Goal: Task Accomplishment & Management: Use online tool/utility

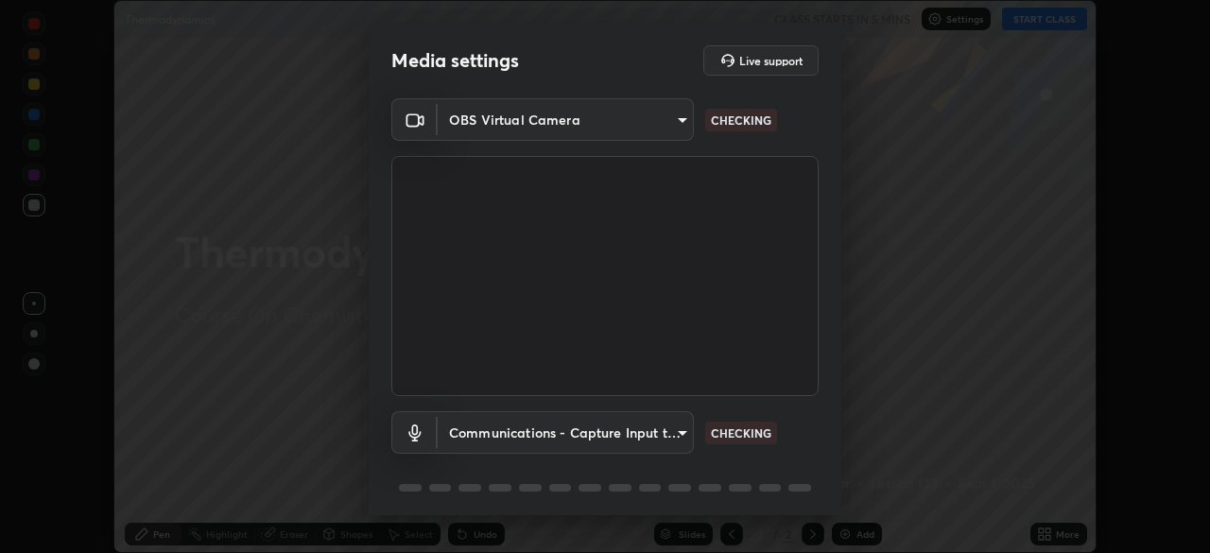
scroll to position [553, 1210]
click at [493, 128] on body "Erase all Thermodynamics CLASS STARTS IN 5 MINS Settings START CLASS Setting up…" at bounding box center [605, 276] width 1210 height 553
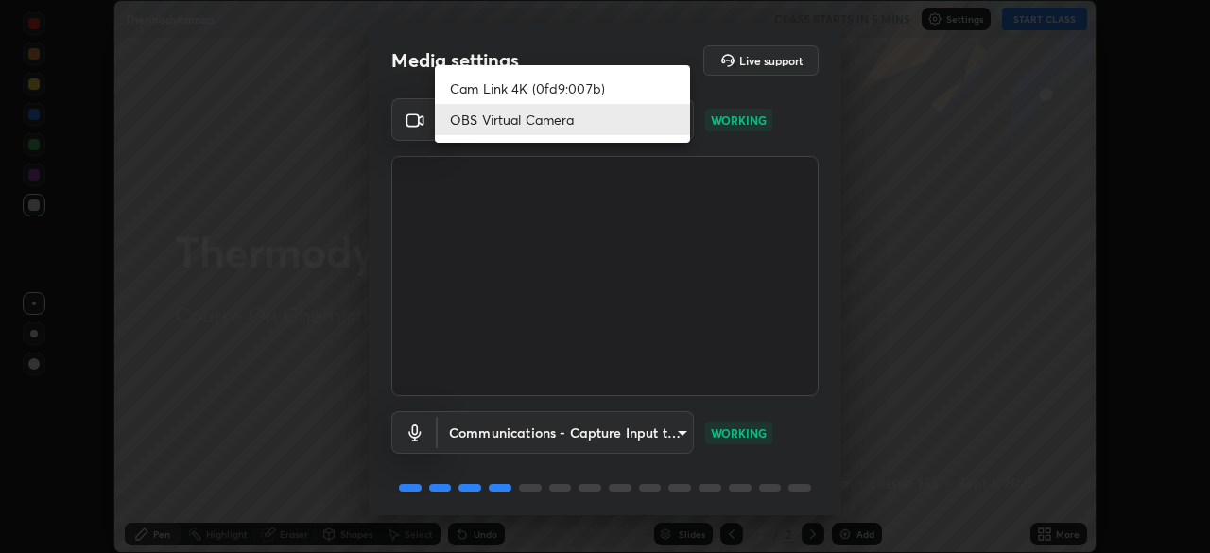
click at [485, 86] on li "Cam Link 4K (0fd9:007b)" at bounding box center [562, 88] width 255 height 31
type input "c97aa91cda86eae1118d137ade1633d3e3f2770da4944b2080c457d68818c9c1"
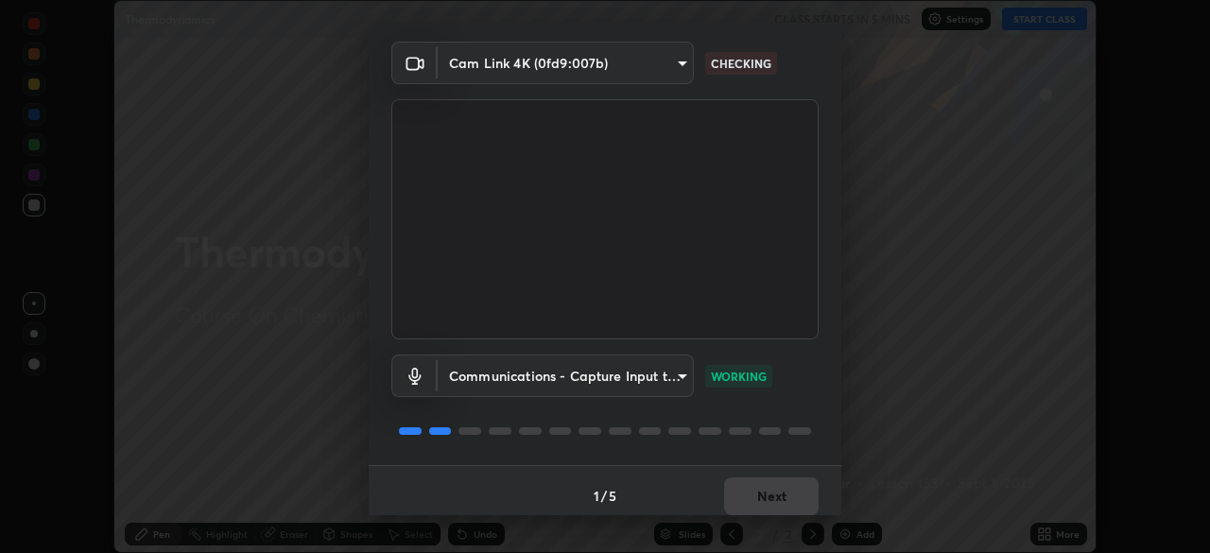
scroll to position [67, 0]
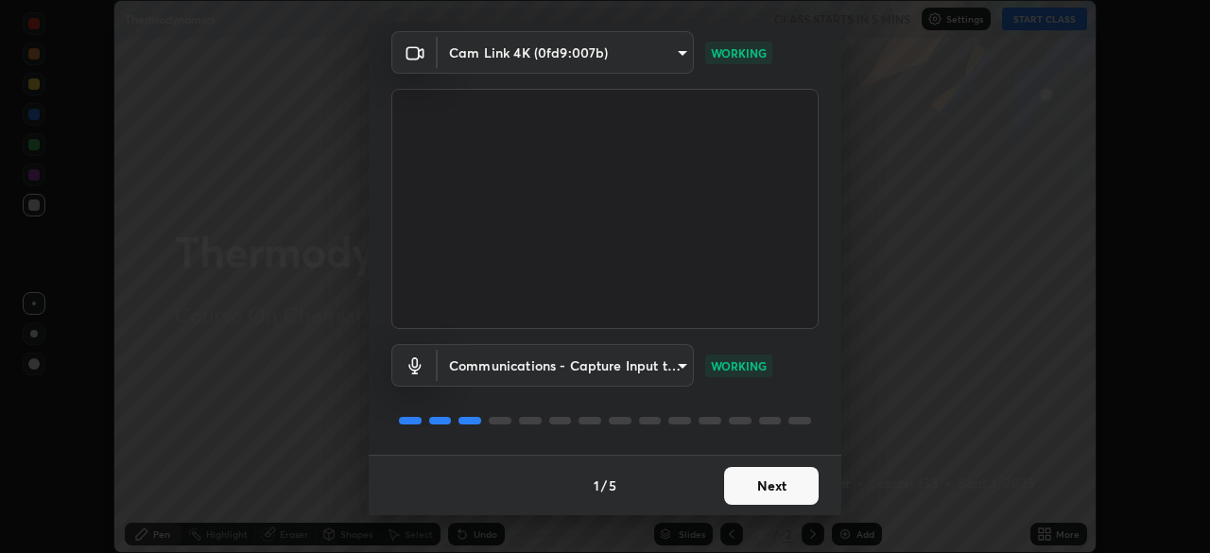
click at [768, 502] on button "Next" at bounding box center [771, 486] width 95 height 38
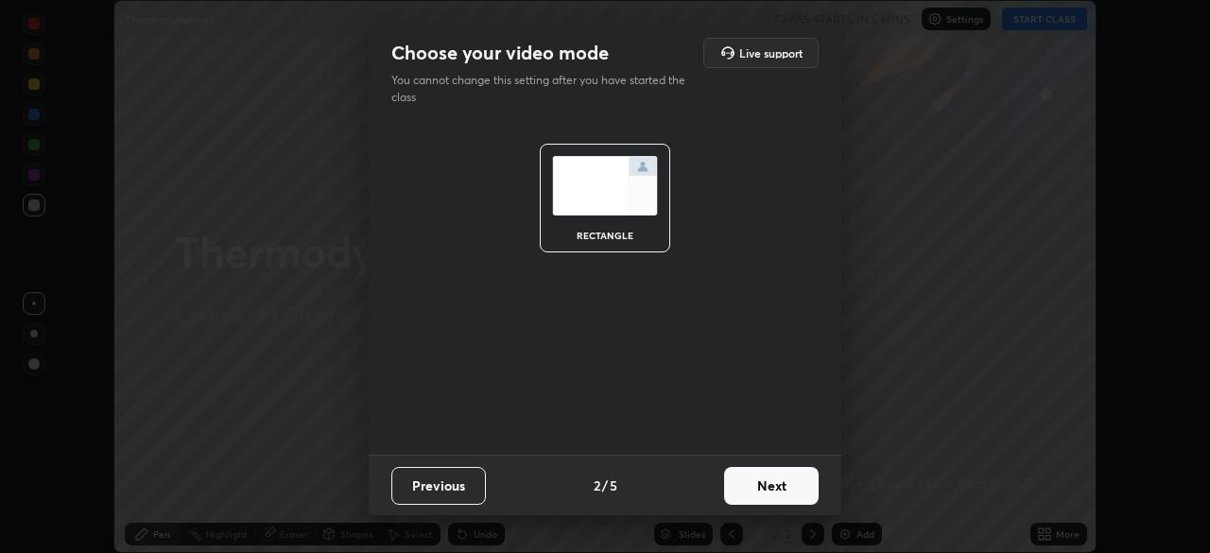
click at [798, 497] on button "Next" at bounding box center [771, 486] width 95 height 38
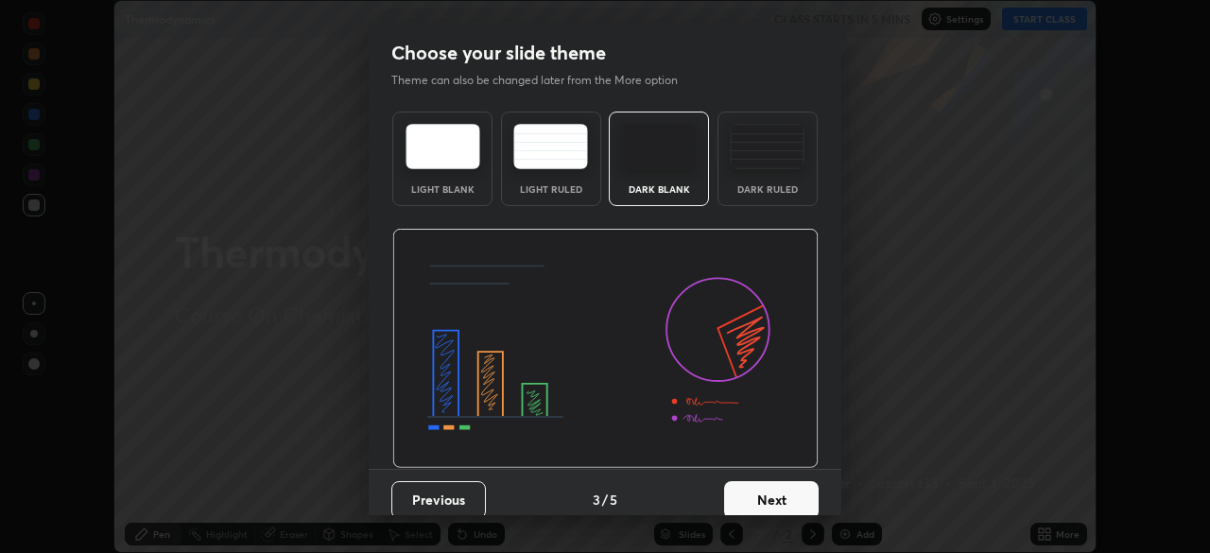
click at [804, 505] on button "Next" at bounding box center [771, 500] width 95 height 38
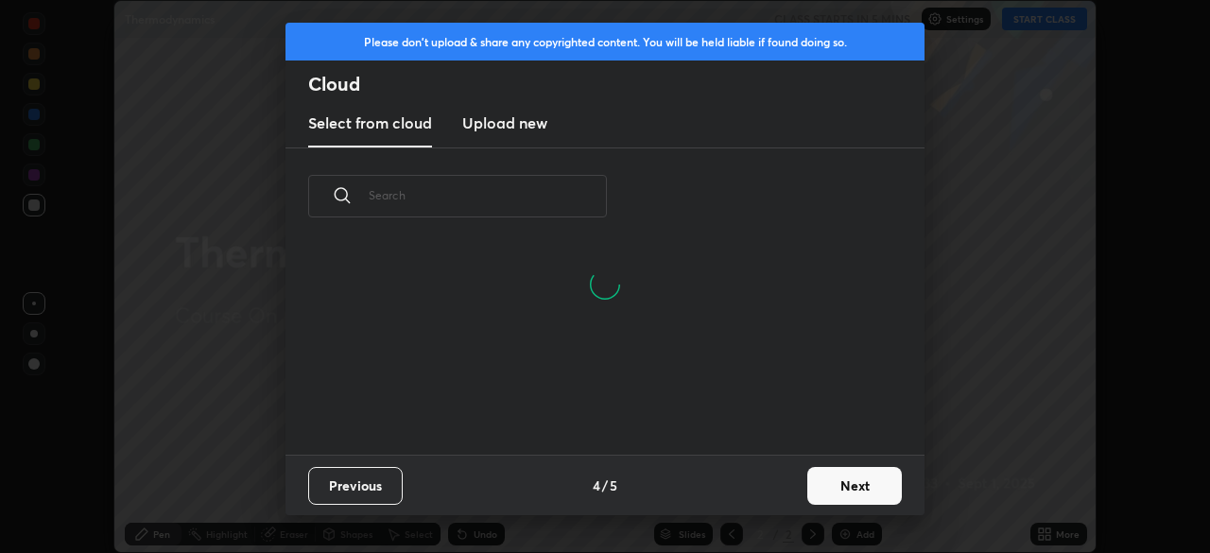
click at [835, 484] on button "Next" at bounding box center [854, 486] width 95 height 38
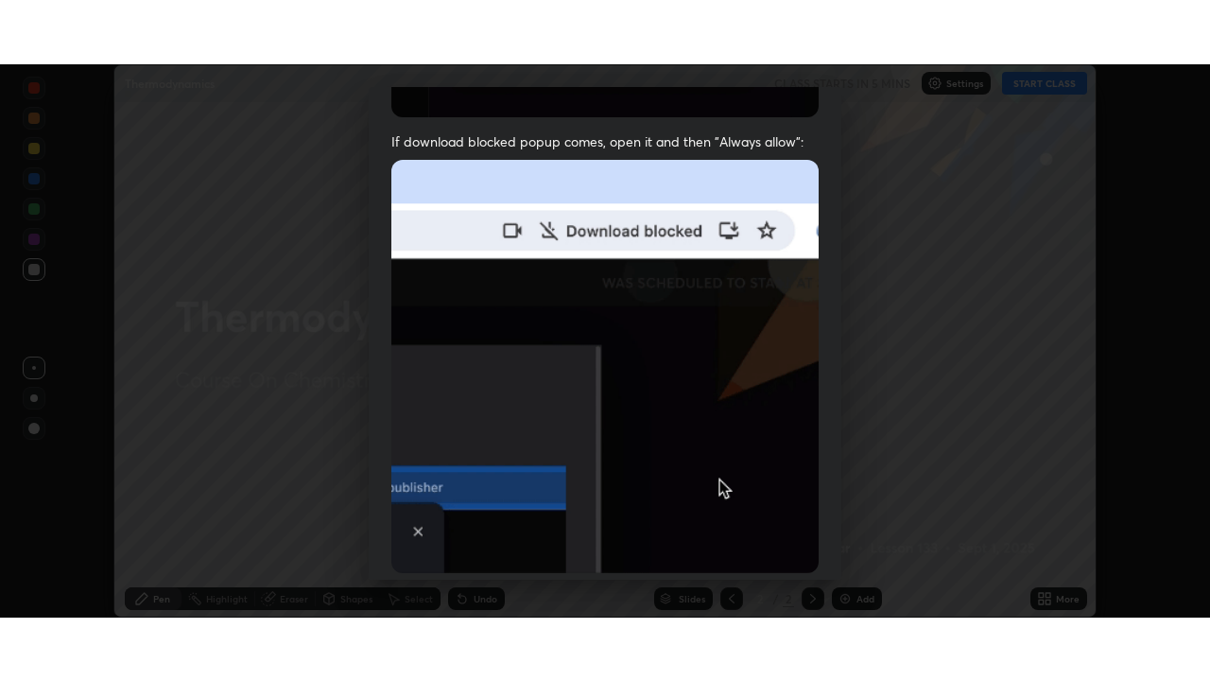
scroll to position [453, 0]
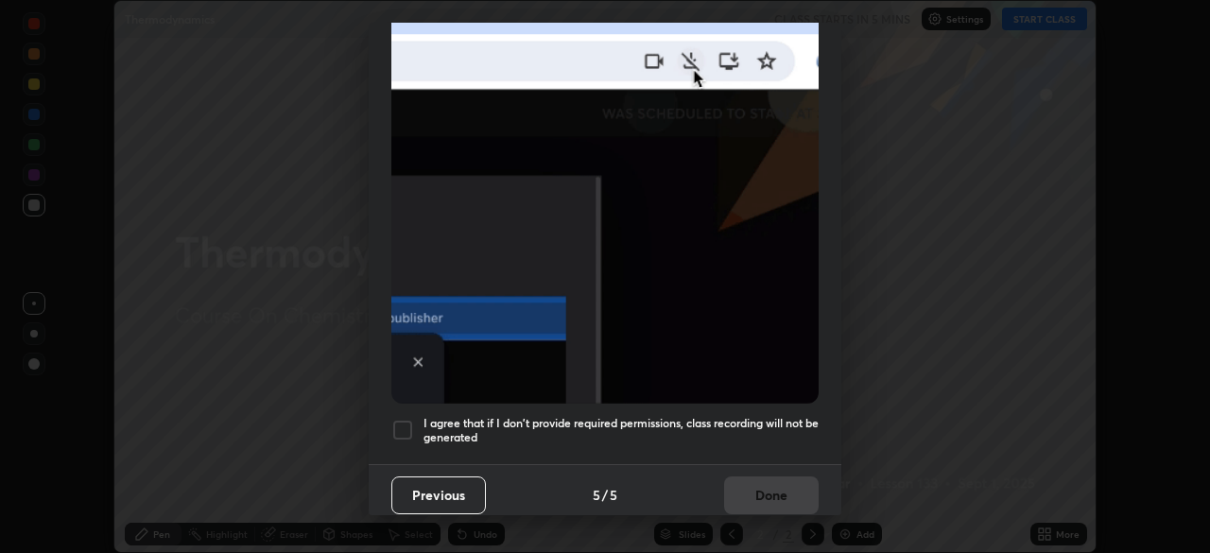
click at [409, 420] on div at bounding box center [402, 430] width 23 height 23
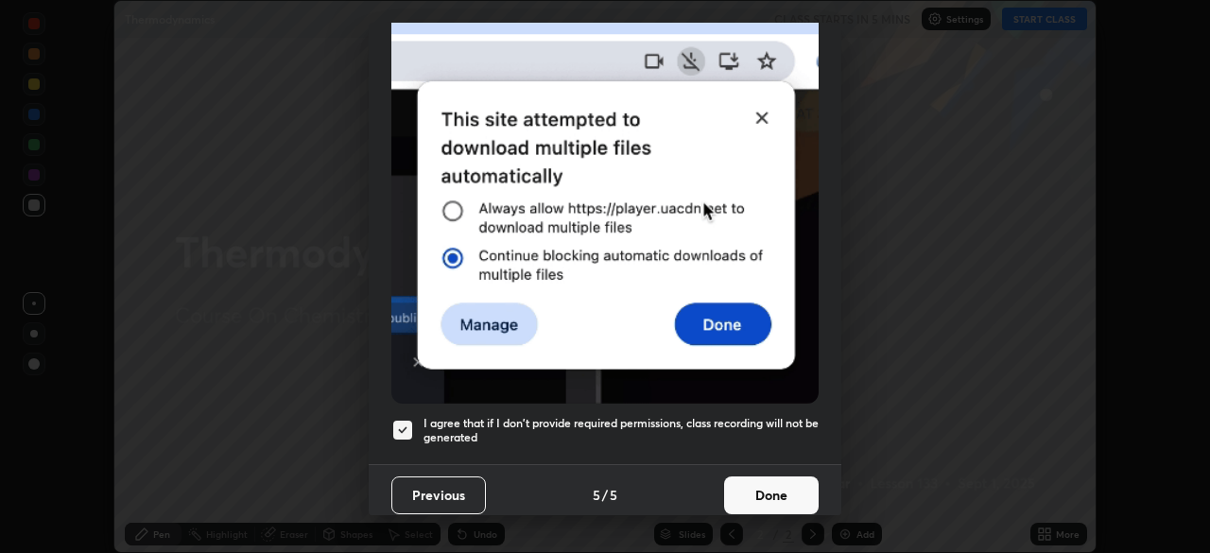
click at [770, 489] on button "Done" at bounding box center [771, 495] width 95 height 38
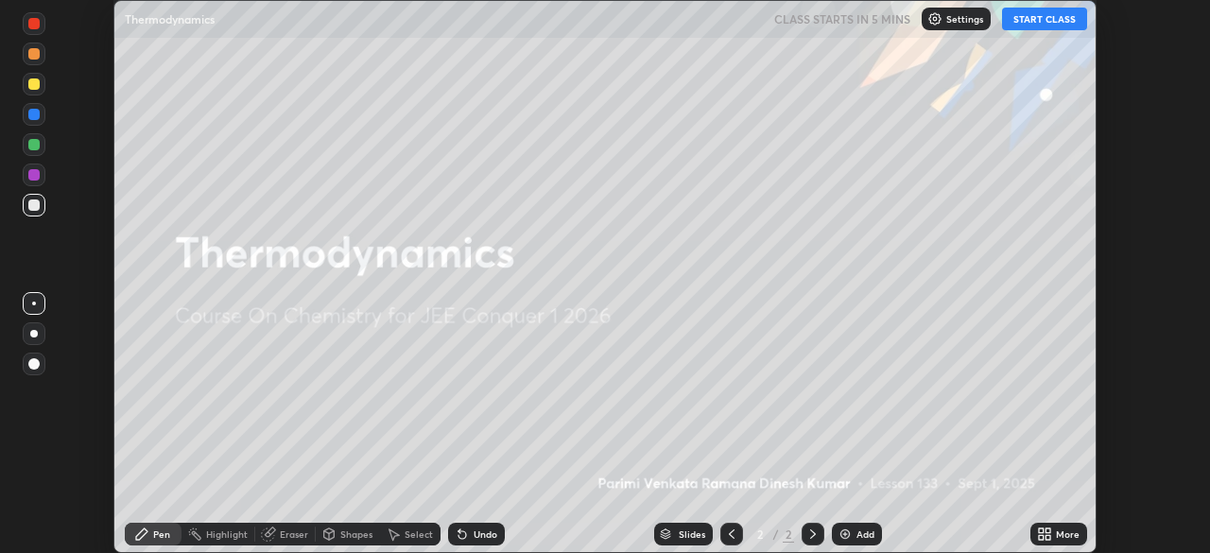
click at [1030, 22] on button "START CLASS" at bounding box center [1044, 19] width 85 height 23
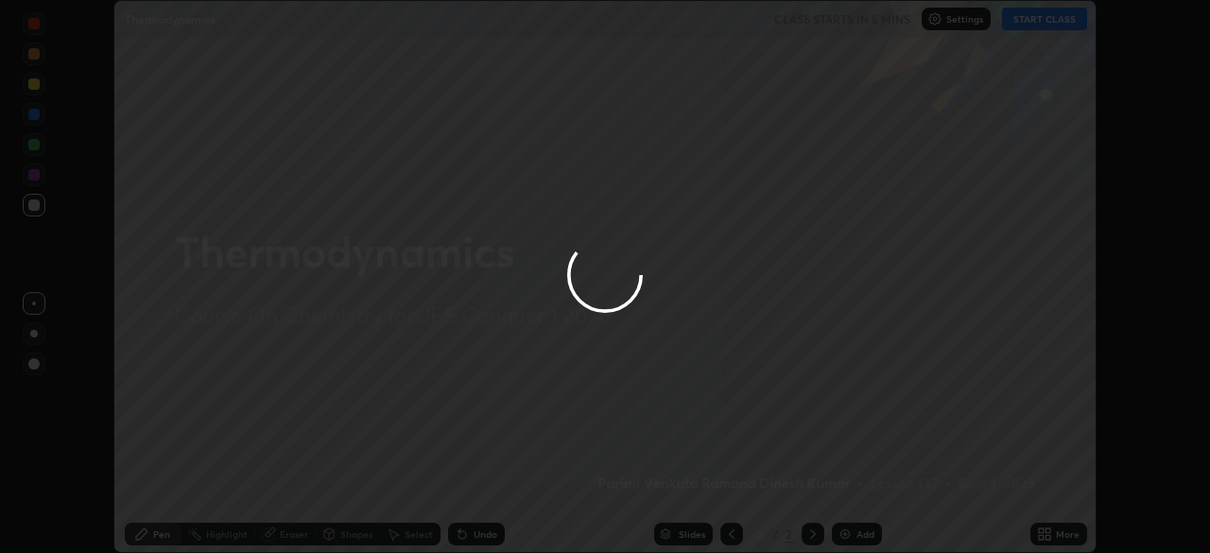
click at [1055, 525] on div at bounding box center [605, 276] width 1210 height 553
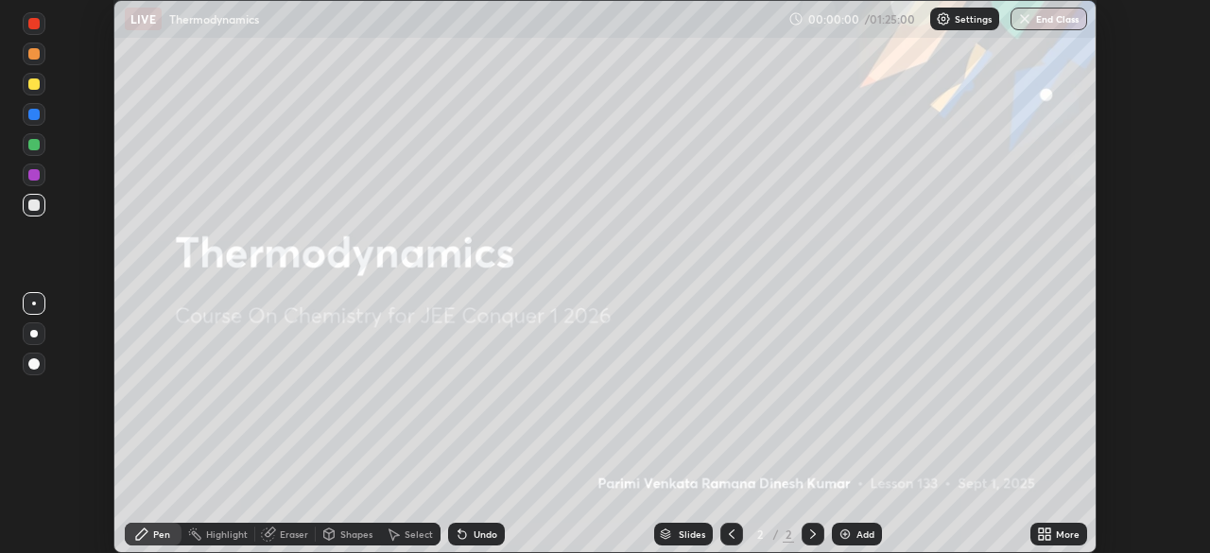
click at [1046, 537] on icon at bounding box center [1047, 537] width 5 height 5
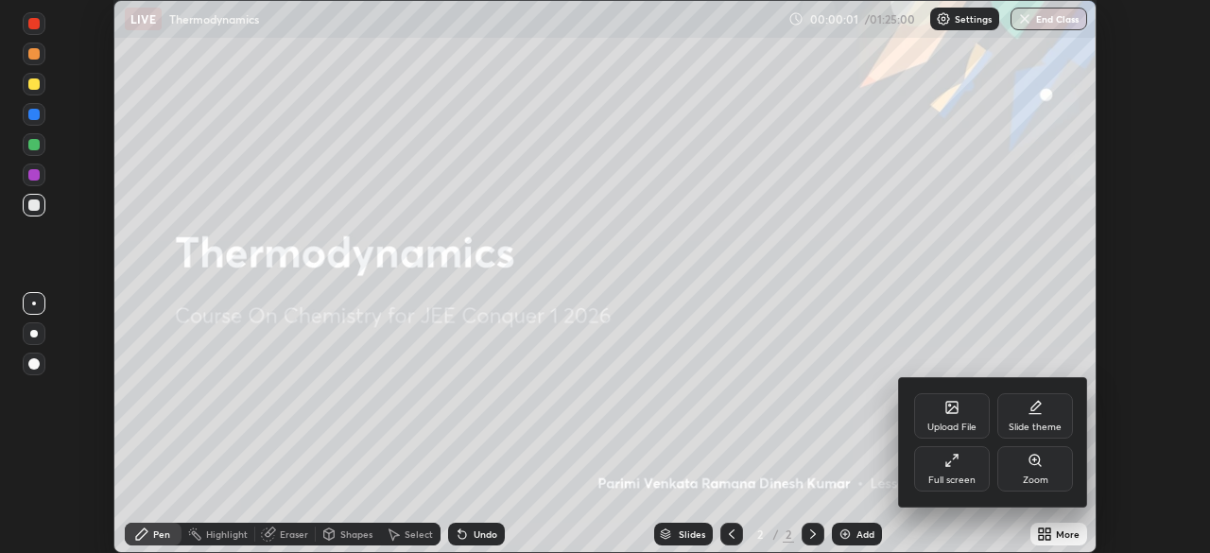
click at [972, 484] on div "Full screen" at bounding box center [951, 479] width 47 height 9
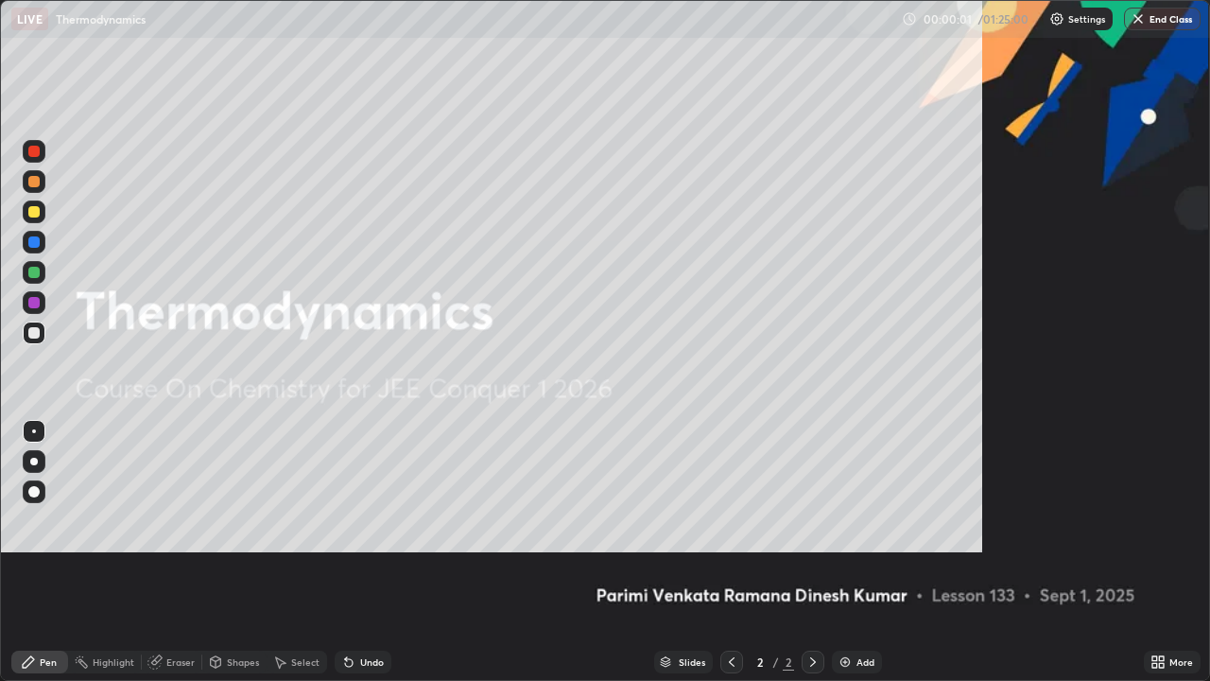
scroll to position [681, 1210]
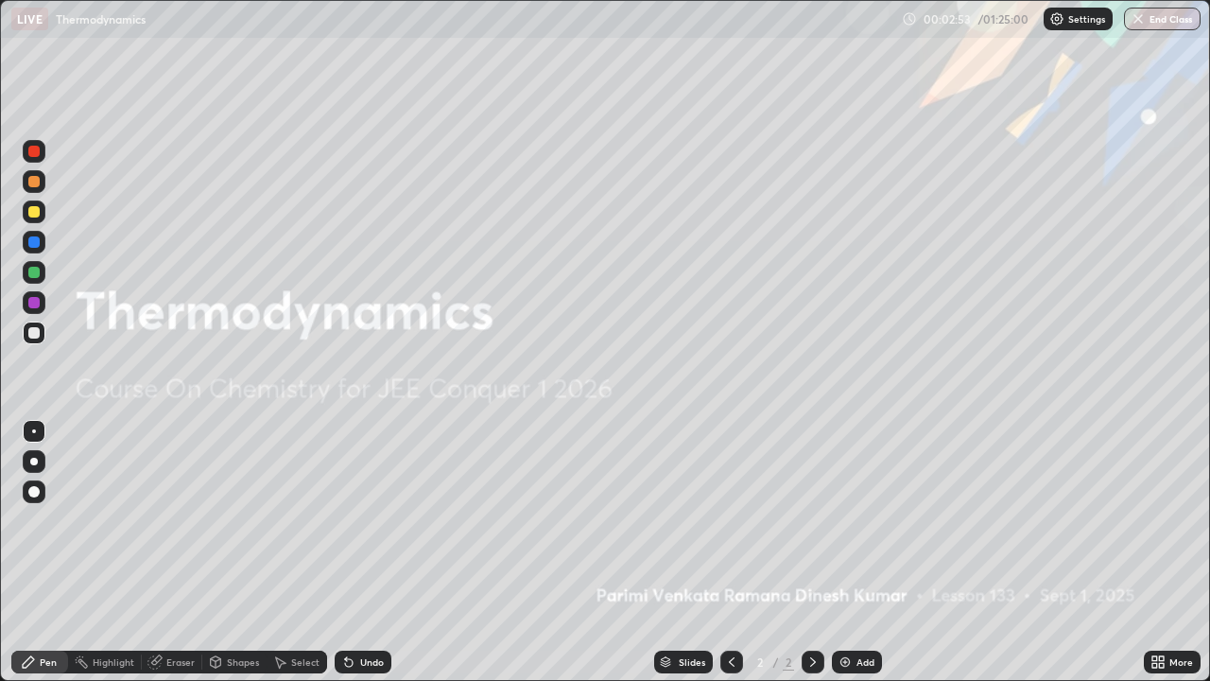
click at [856, 552] on div "Add" at bounding box center [865, 661] width 18 height 9
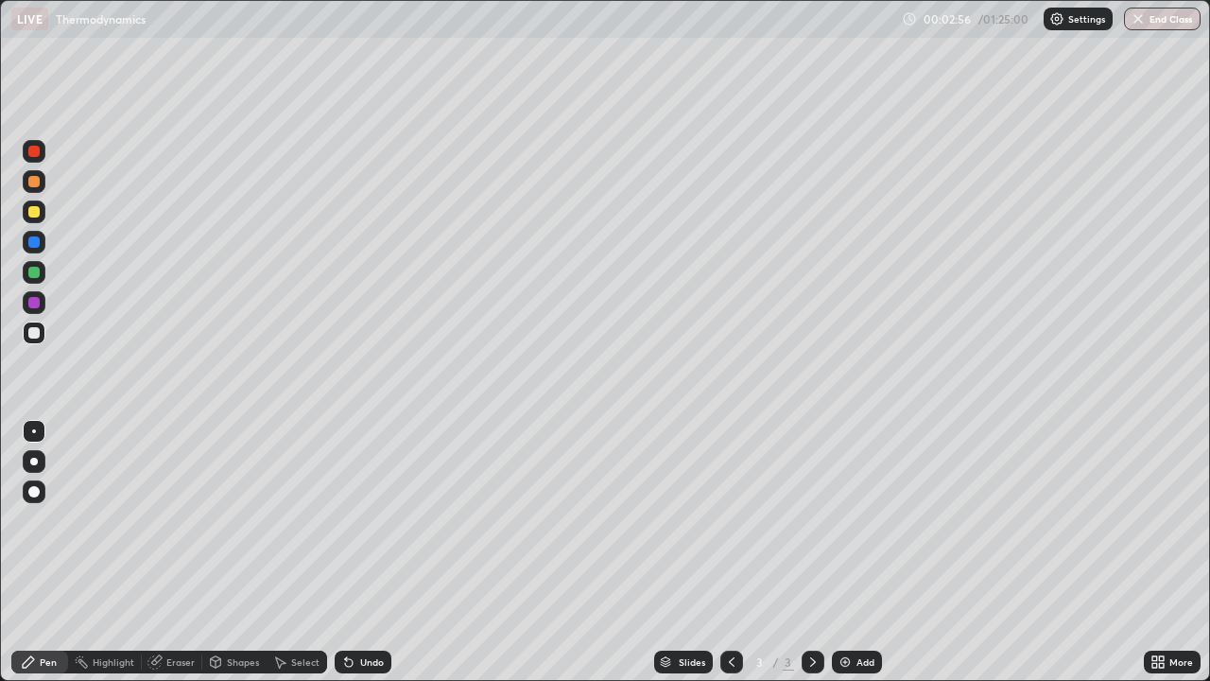
click at [41, 464] on div at bounding box center [34, 461] width 23 height 23
click at [38, 247] on div at bounding box center [34, 242] width 23 height 23
click at [38, 208] on div at bounding box center [33, 211] width 11 height 11
click at [366, 552] on div "Undo" at bounding box center [363, 661] width 57 height 23
click at [371, 552] on div "Undo" at bounding box center [363, 661] width 57 height 23
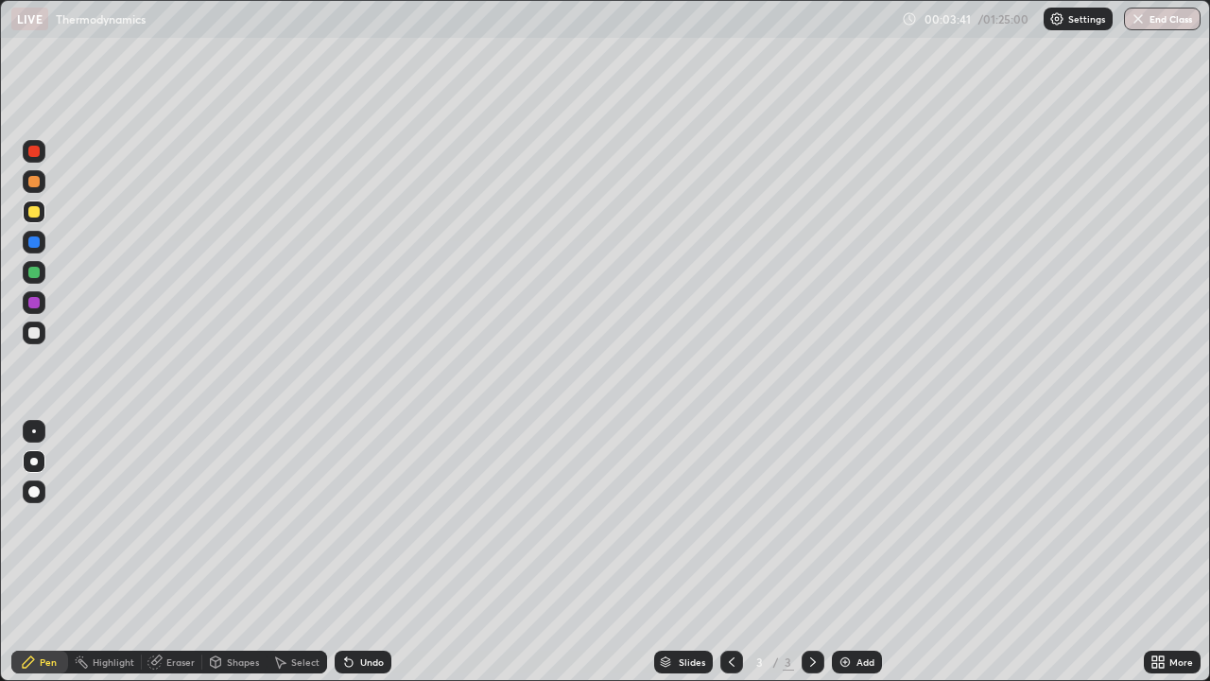
click at [371, 552] on div "Undo" at bounding box center [372, 661] width 24 height 9
click at [369, 552] on div "Undo" at bounding box center [372, 661] width 24 height 9
click at [345, 552] on icon at bounding box center [346, 658] width 2 height 2
click at [38, 268] on div at bounding box center [33, 272] width 11 height 11
click at [378, 552] on div "Undo" at bounding box center [372, 661] width 24 height 9
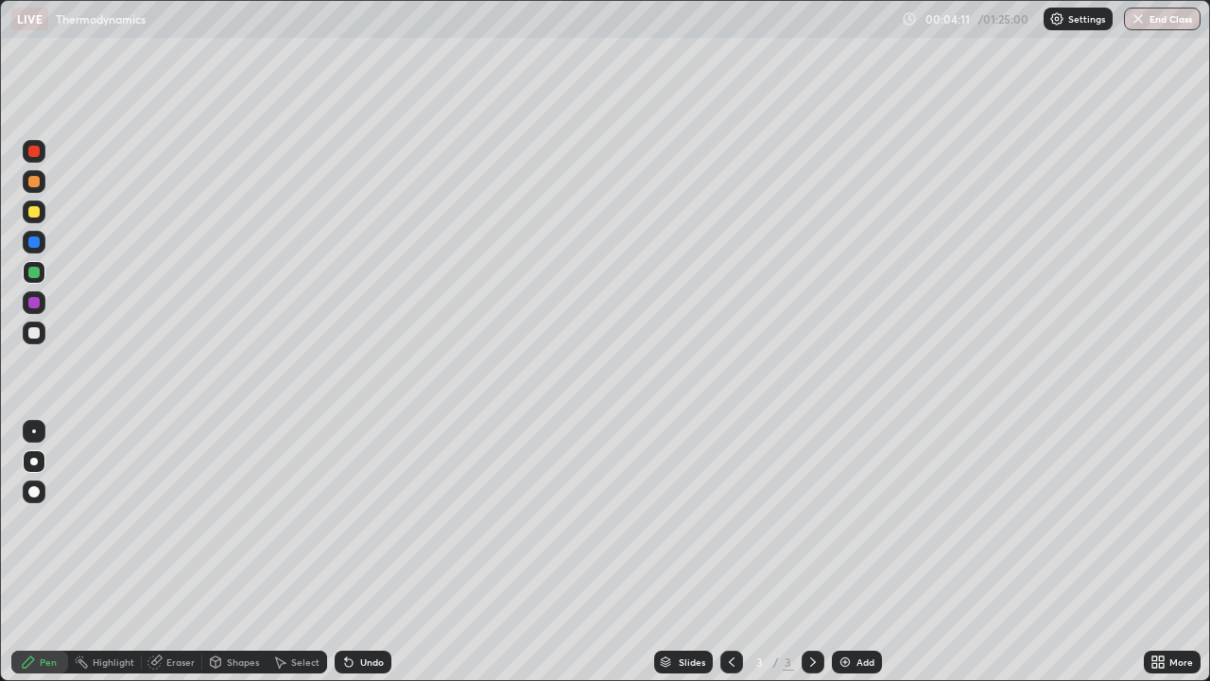
click at [376, 552] on div "Undo" at bounding box center [372, 661] width 24 height 9
click at [375, 552] on div "Undo" at bounding box center [363, 661] width 57 height 23
click at [373, 552] on div "Undo" at bounding box center [363, 661] width 57 height 23
click at [384, 552] on div "Undo" at bounding box center [363, 661] width 57 height 23
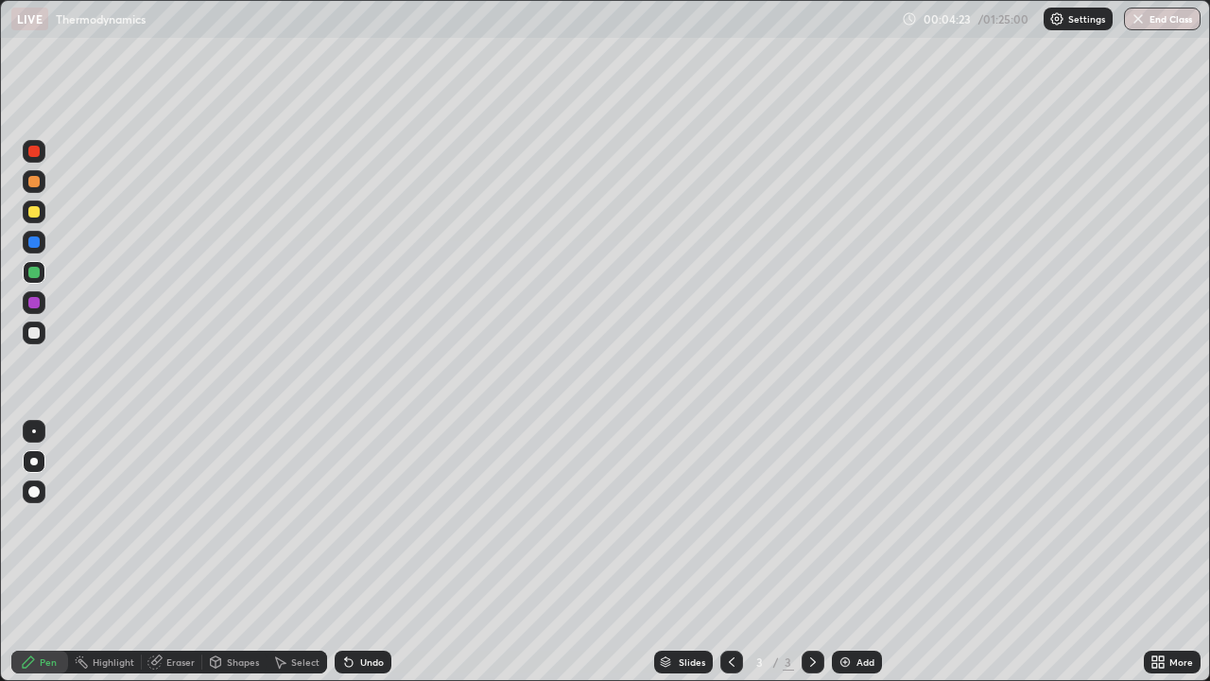
click at [40, 341] on div at bounding box center [34, 332] width 23 height 23
click at [383, 552] on div "Undo" at bounding box center [363, 661] width 57 height 23
click at [384, 552] on div "Undo" at bounding box center [363, 661] width 57 height 23
click at [381, 552] on div "Undo" at bounding box center [363, 661] width 57 height 23
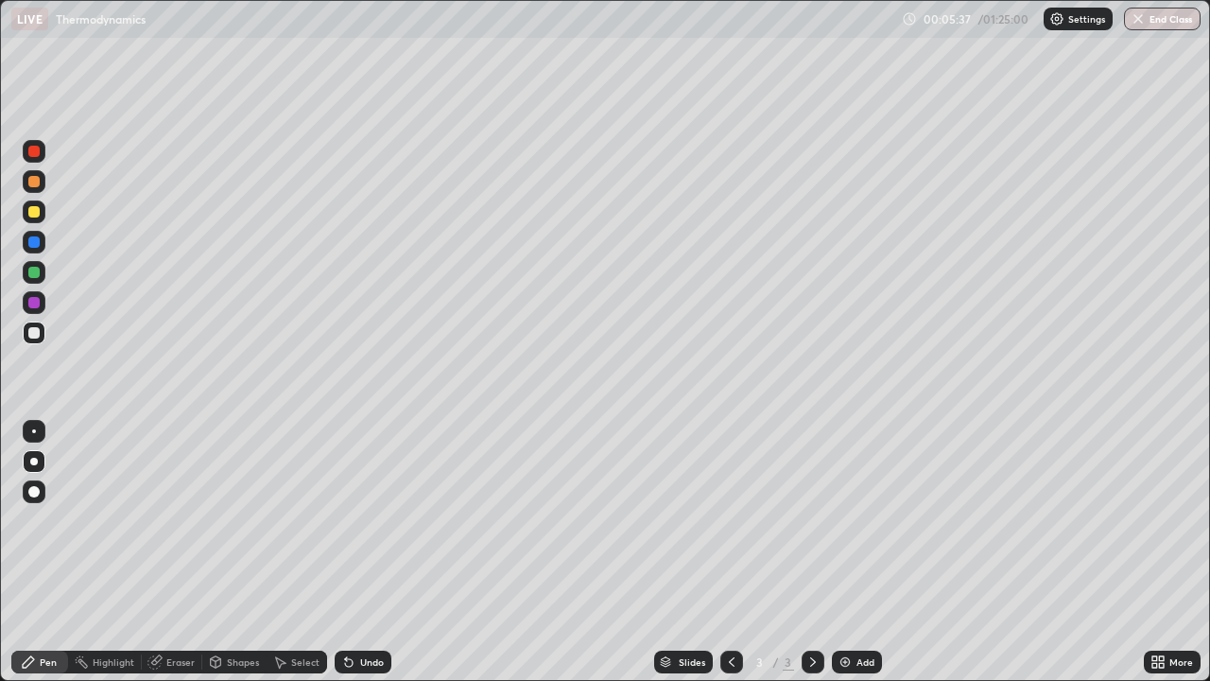
click at [380, 552] on div "Undo" at bounding box center [372, 661] width 24 height 9
click at [371, 552] on div "Undo" at bounding box center [372, 661] width 24 height 9
click at [863, 552] on div "Slides 3 / 3 Add" at bounding box center [767, 662] width 752 height 38
click at [856, 552] on div "Add" at bounding box center [865, 661] width 18 height 9
click at [41, 180] on div at bounding box center [34, 181] width 23 height 23
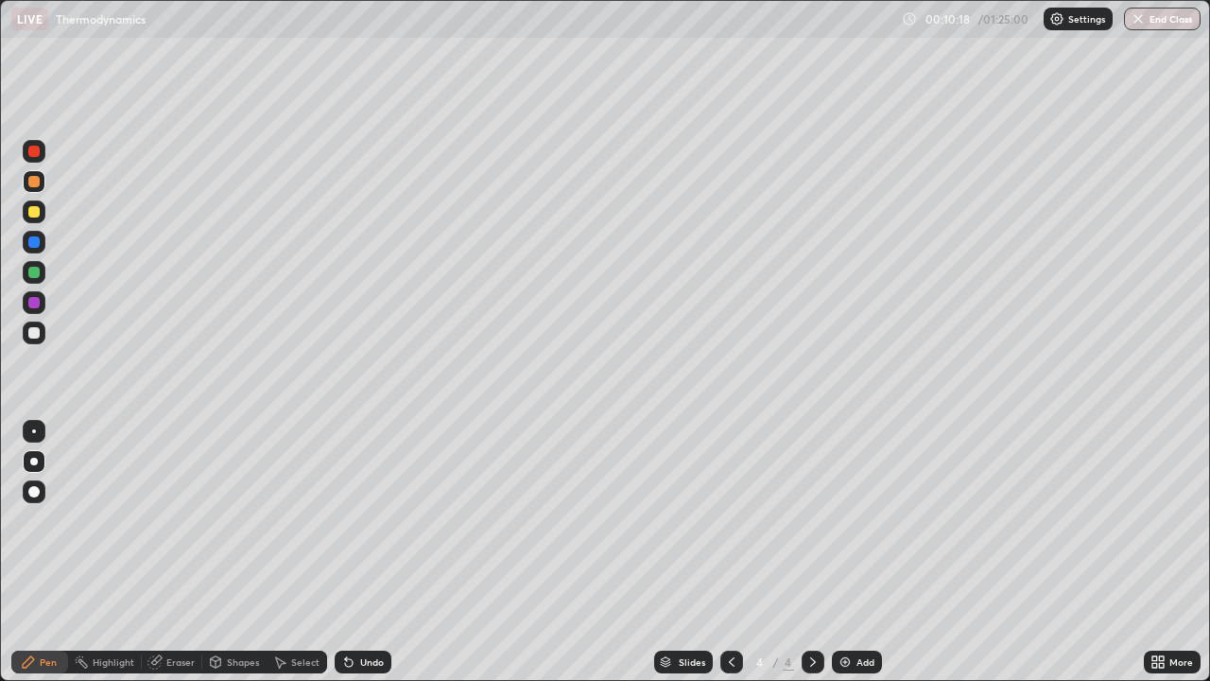
click at [41, 338] on div at bounding box center [34, 332] width 23 height 23
click at [192, 552] on div "Eraser" at bounding box center [180, 661] width 28 height 9
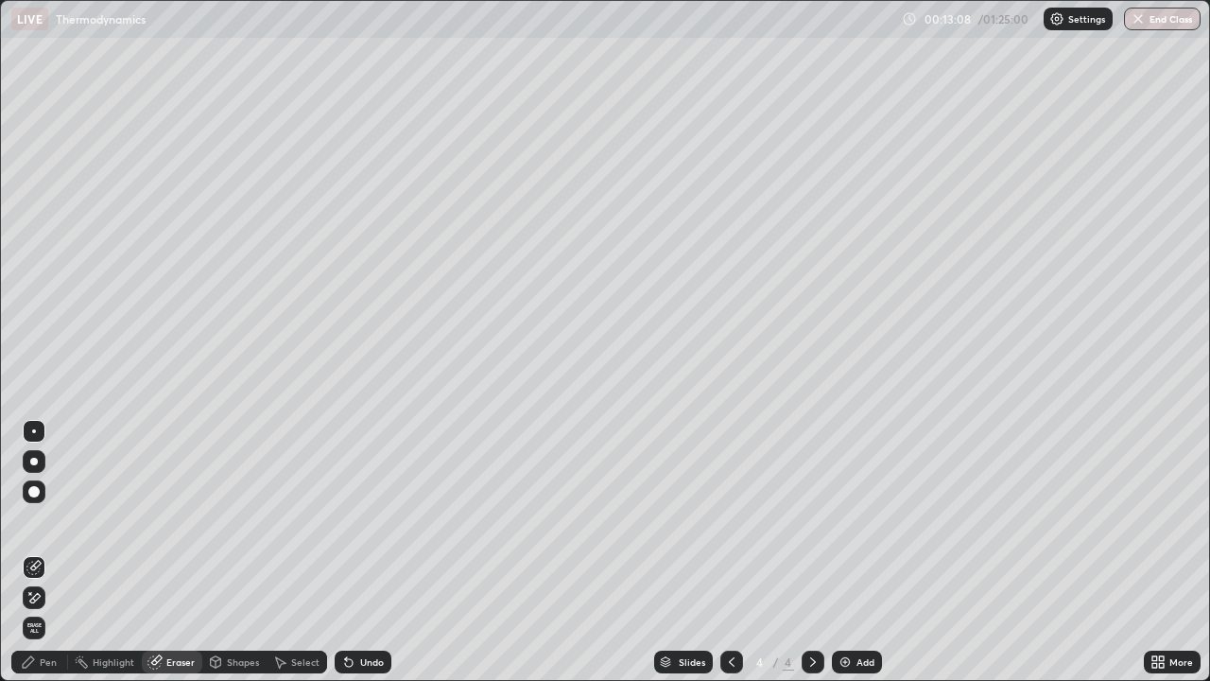
click at [65, 552] on div "Pen" at bounding box center [39, 661] width 57 height 23
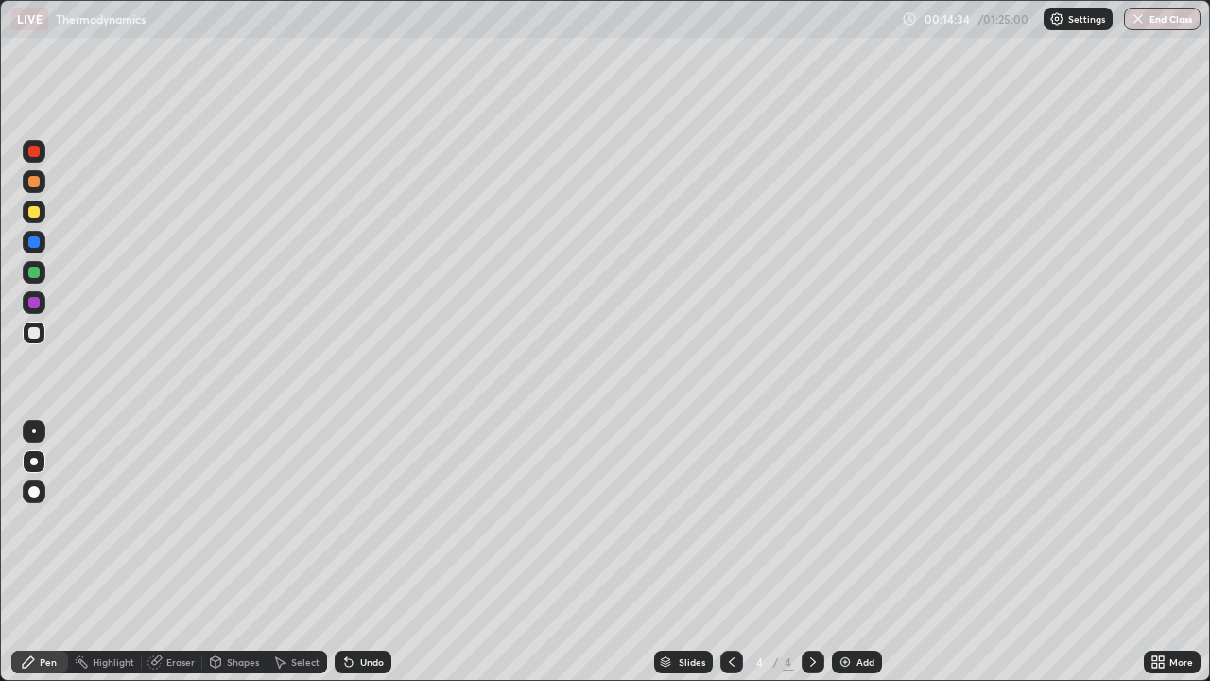
click at [186, 552] on div "Eraser" at bounding box center [180, 661] width 28 height 9
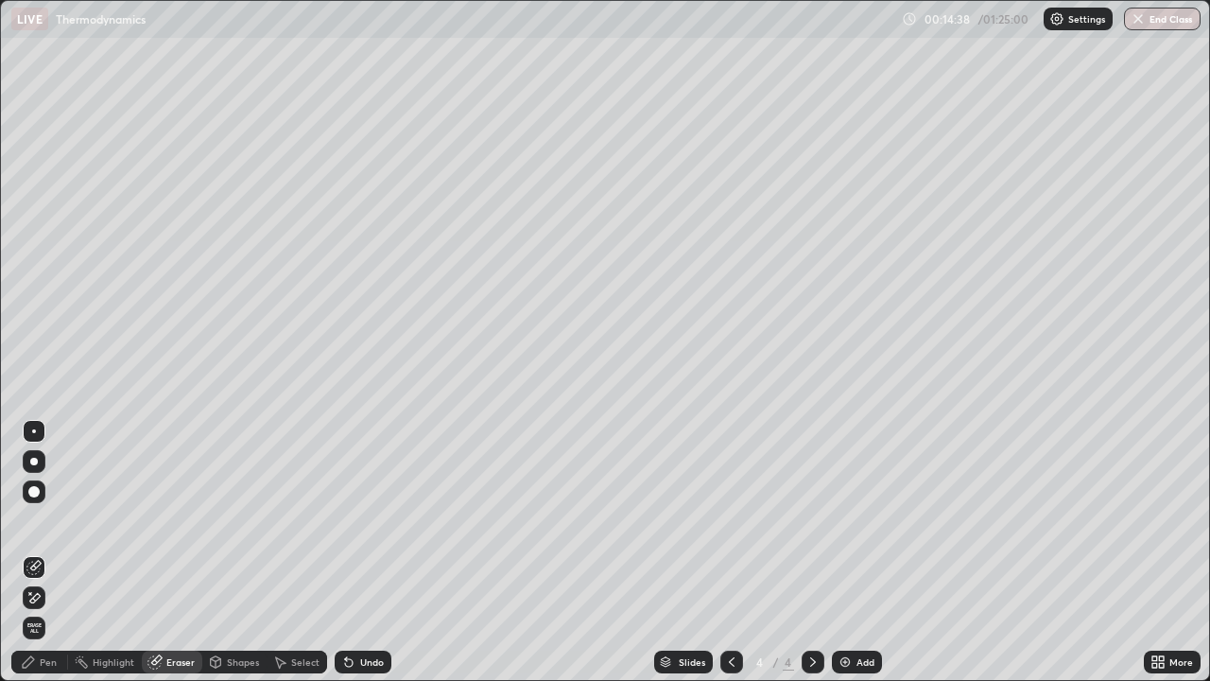
click at [50, 552] on div "Pen" at bounding box center [39, 661] width 57 height 23
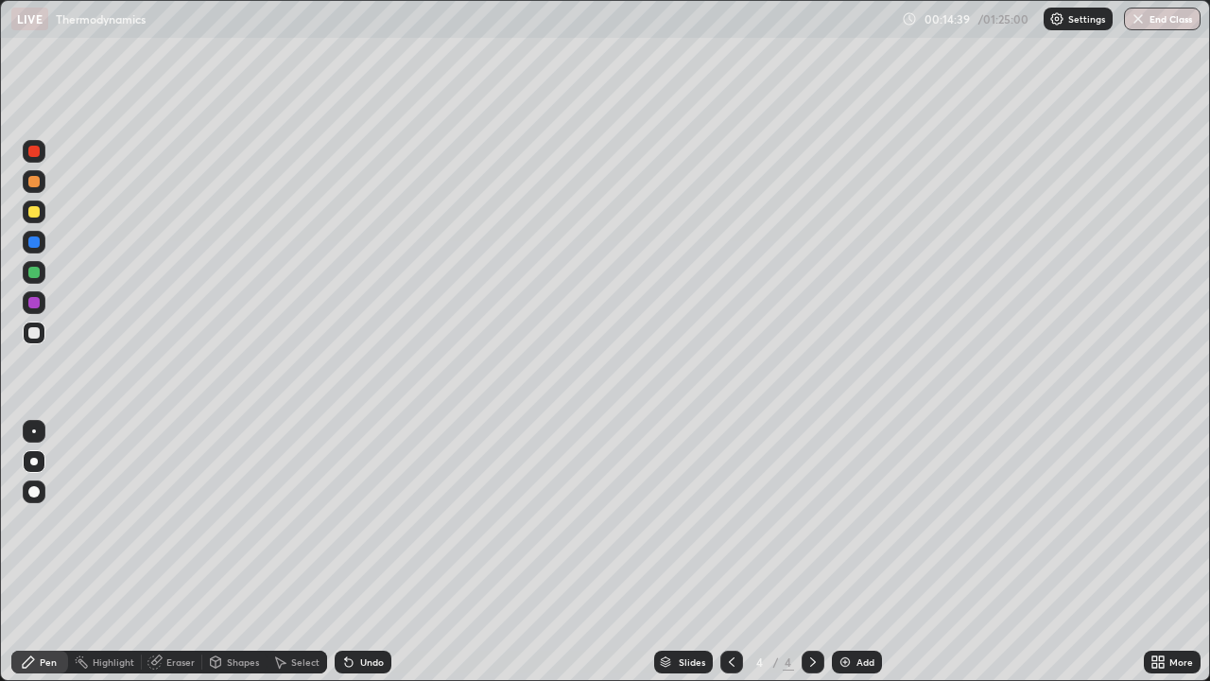
click at [182, 552] on div "Eraser" at bounding box center [180, 661] width 28 height 9
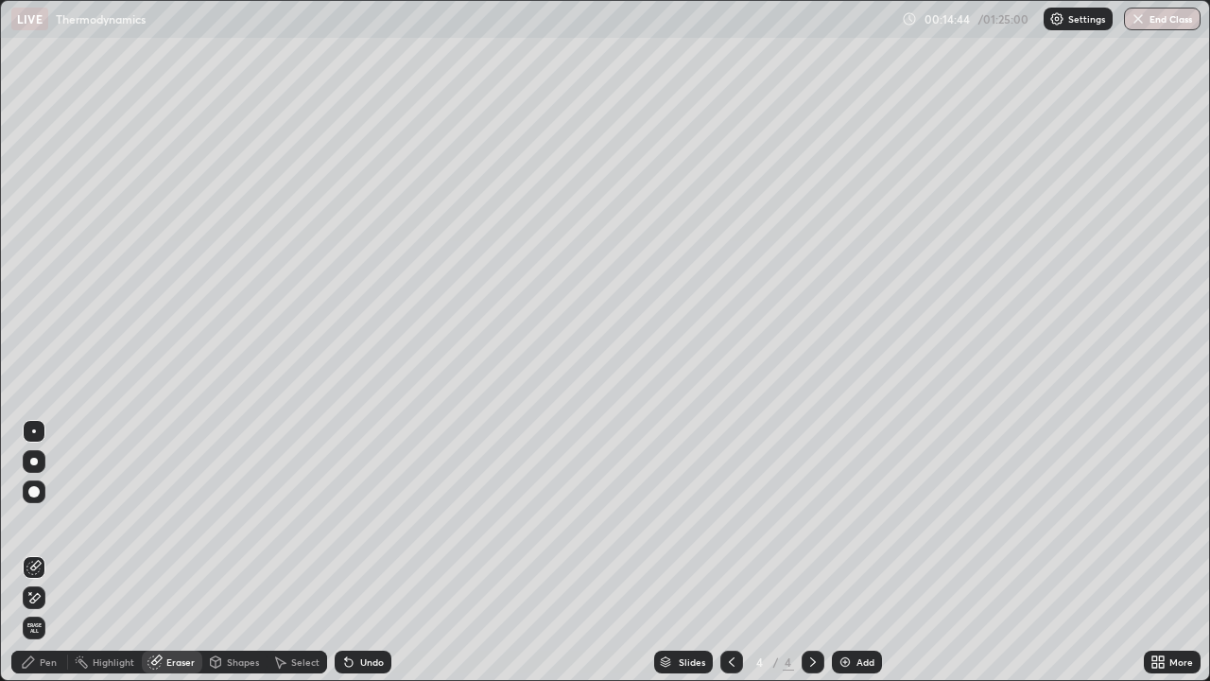
click at [58, 552] on div "Pen" at bounding box center [39, 661] width 57 height 23
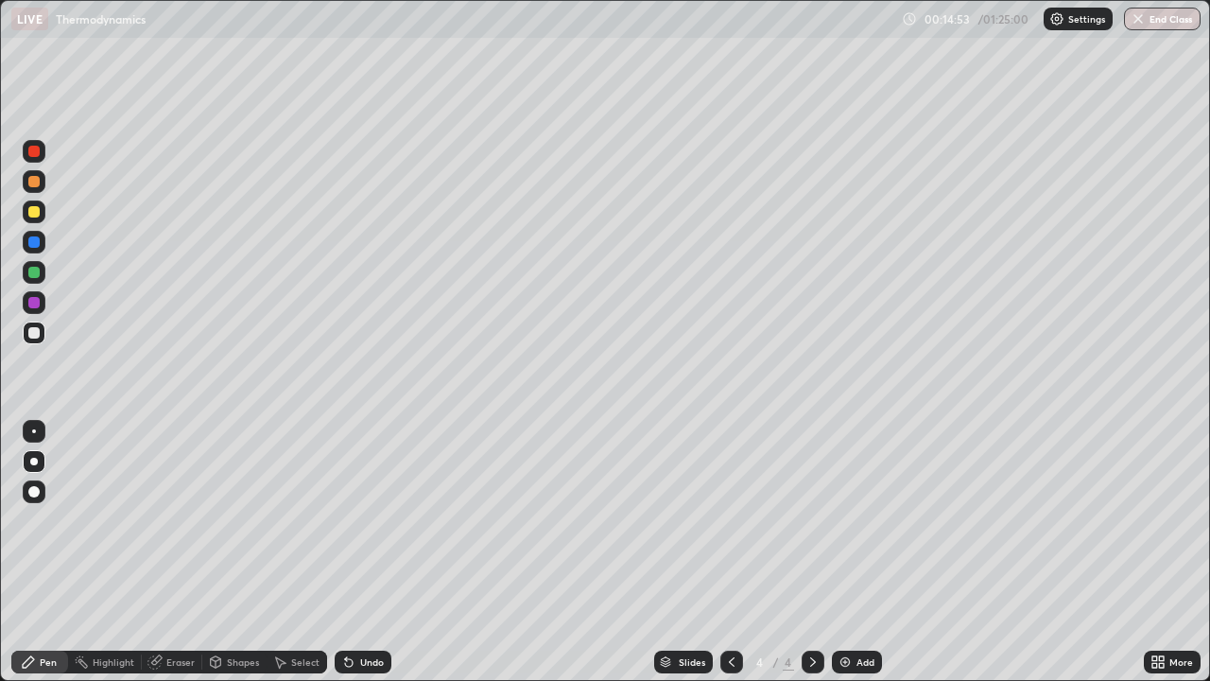
click at [731, 552] on icon at bounding box center [732, 661] width 6 height 9
click at [809, 552] on icon at bounding box center [812, 661] width 15 height 15
click at [864, 552] on div "Add" at bounding box center [865, 661] width 18 height 9
click at [239, 552] on div "Shapes" at bounding box center [243, 661] width 32 height 9
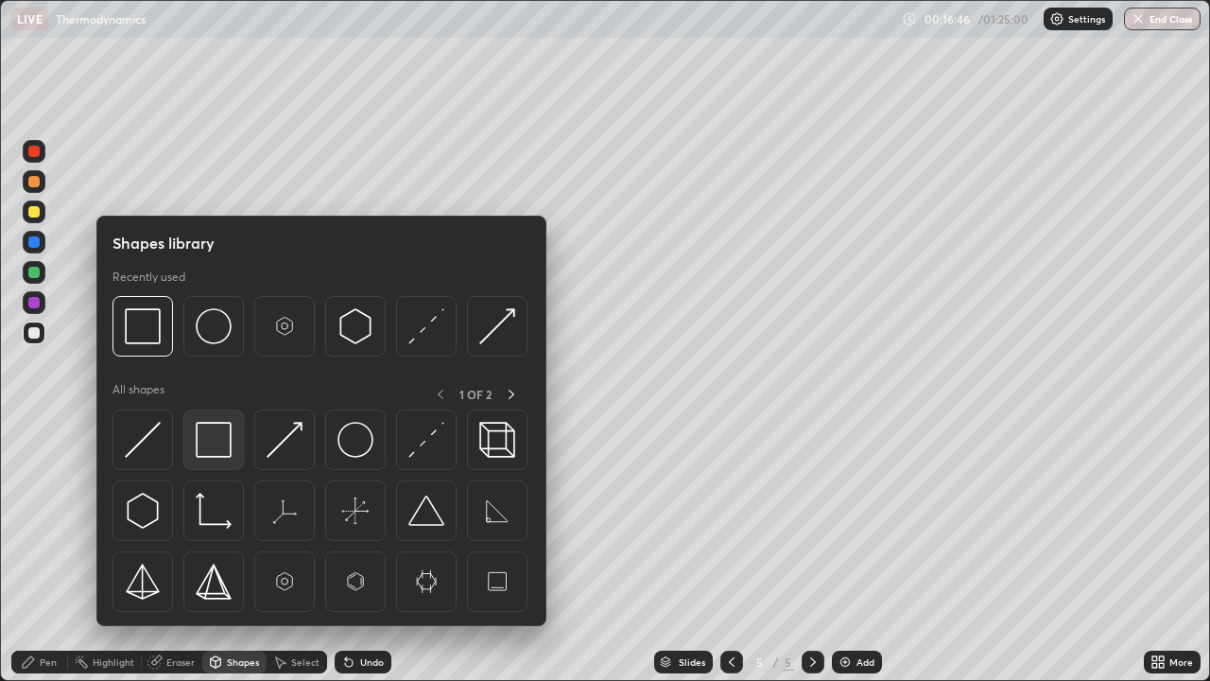
click at [222, 457] on div at bounding box center [213, 439] width 60 height 60
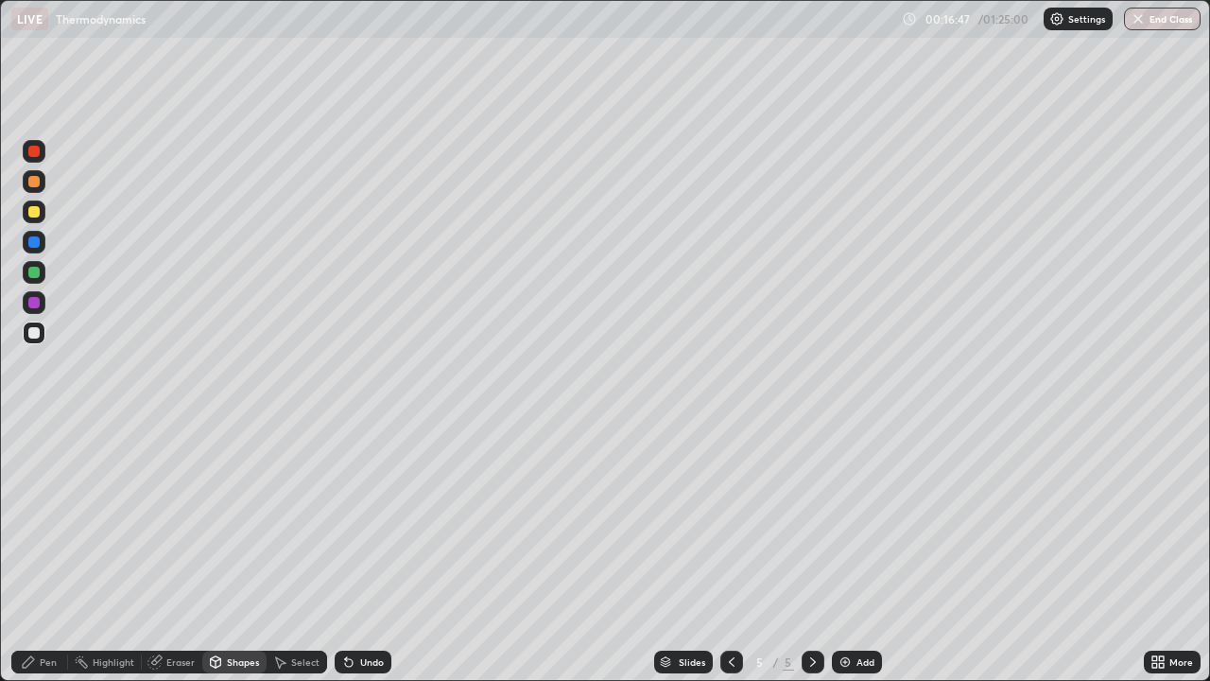
click at [36, 309] on div at bounding box center [34, 302] width 23 height 23
click at [51, 552] on div "Pen" at bounding box center [39, 661] width 57 height 23
click at [38, 332] on div at bounding box center [33, 332] width 11 height 11
click at [231, 552] on div "Shapes" at bounding box center [243, 661] width 32 height 9
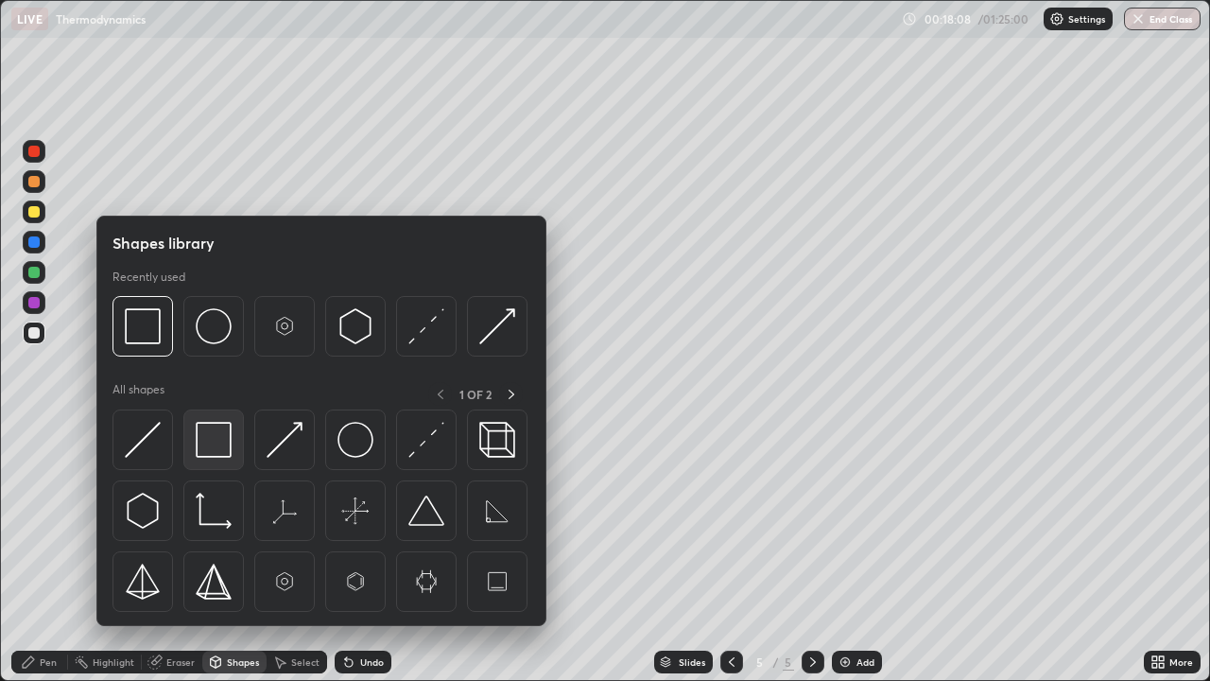
click at [214, 450] on img at bounding box center [214, 440] width 36 height 36
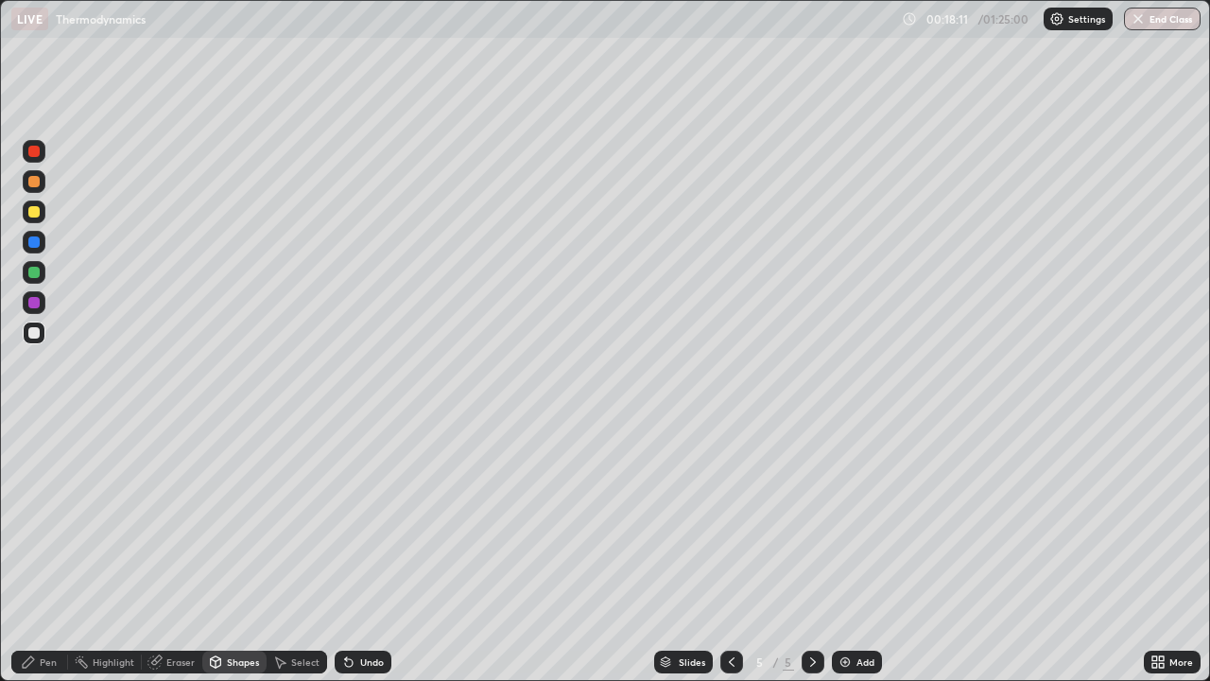
click at [93, 552] on div "Highlight" at bounding box center [105, 661] width 74 height 23
click at [47, 552] on div "Pen" at bounding box center [39, 661] width 57 height 23
click at [35, 302] on div at bounding box center [33, 302] width 11 height 11
click at [379, 552] on div "Undo" at bounding box center [372, 661] width 24 height 9
click at [380, 552] on div "Undo" at bounding box center [372, 661] width 24 height 9
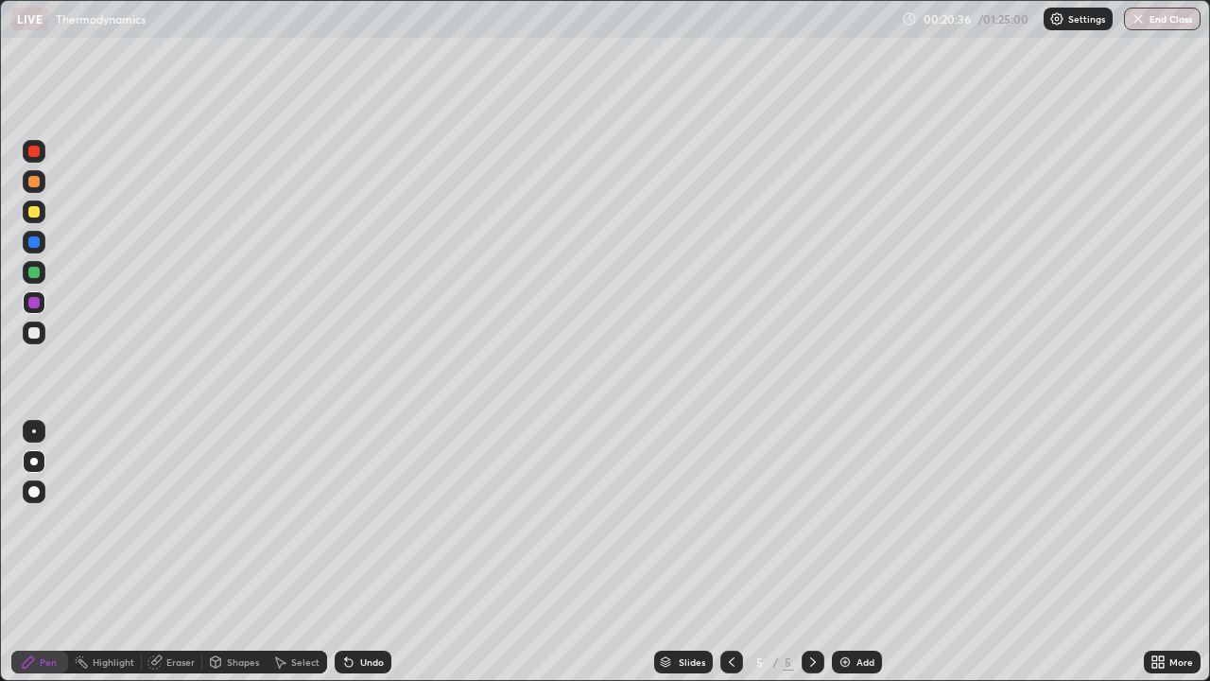
click at [37, 340] on div at bounding box center [34, 332] width 23 height 23
click at [864, 552] on div "Add" at bounding box center [865, 661] width 18 height 9
click at [188, 552] on div "Eraser" at bounding box center [180, 661] width 28 height 9
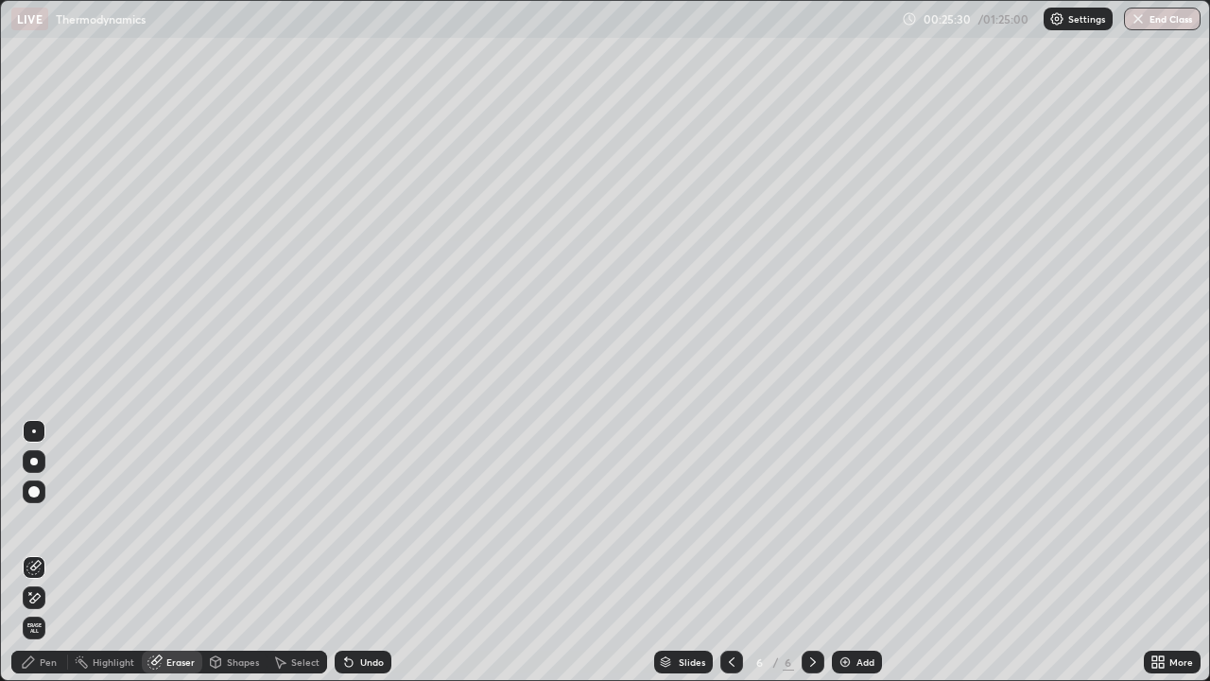
click at [53, 552] on div "Pen" at bounding box center [48, 661] width 17 height 9
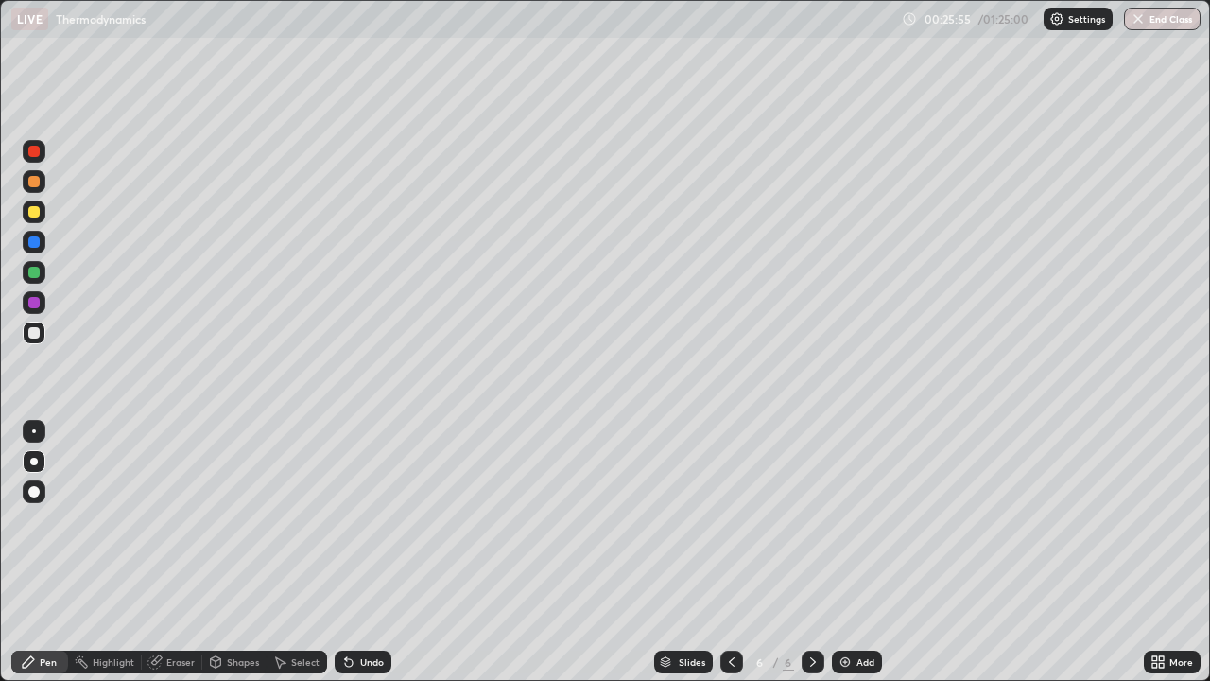
click at [360, 552] on div "Undo" at bounding box center [372, 661] width 24 height 9
click at [362, 552] on div "Undo" at bounding box center [363, 661] width 57 height 23
click at [39, 307] on div at bounding box center [34, 302] width 23 height 23
click at [356, 552] on div "Undo" at bounding box center [363, 661] width 57 height 23
click at [354, 552] on div "Undo" at bounding box center [363, 661] width 57 height 23
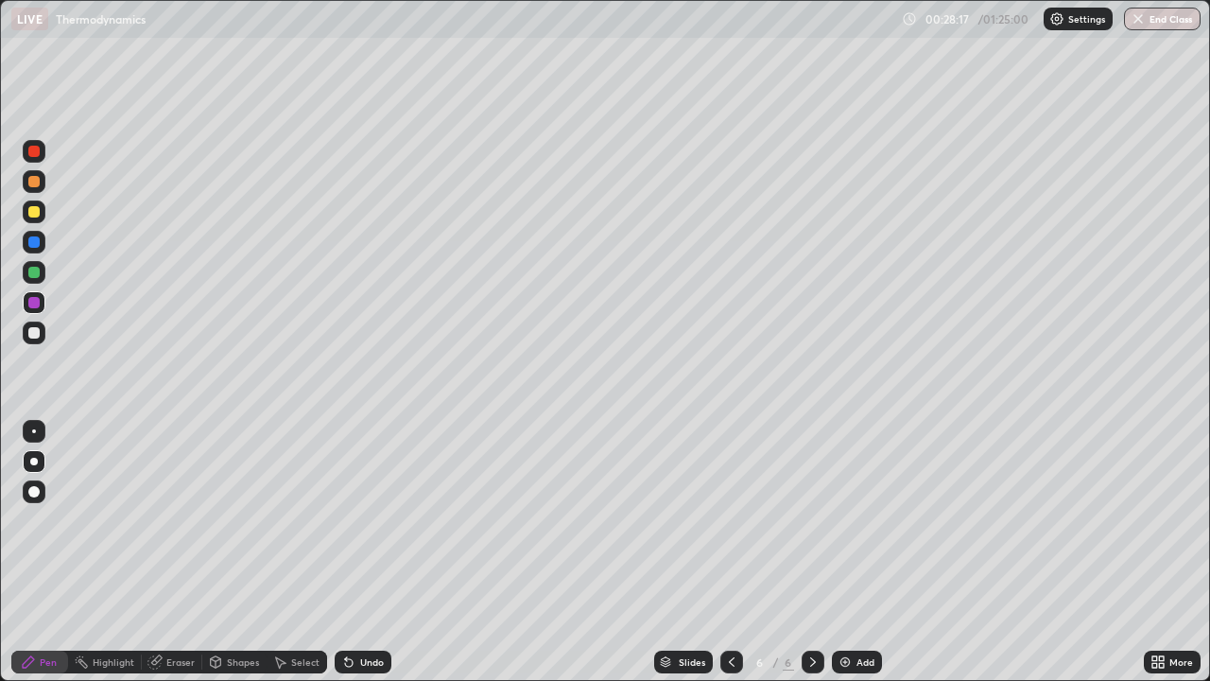
click at [348, 552] on icon at bounding box center [349, 663] width 8 height 8
click at [360, 552] on div "Undo" at bounding box center [372, 661] width 24 height 9
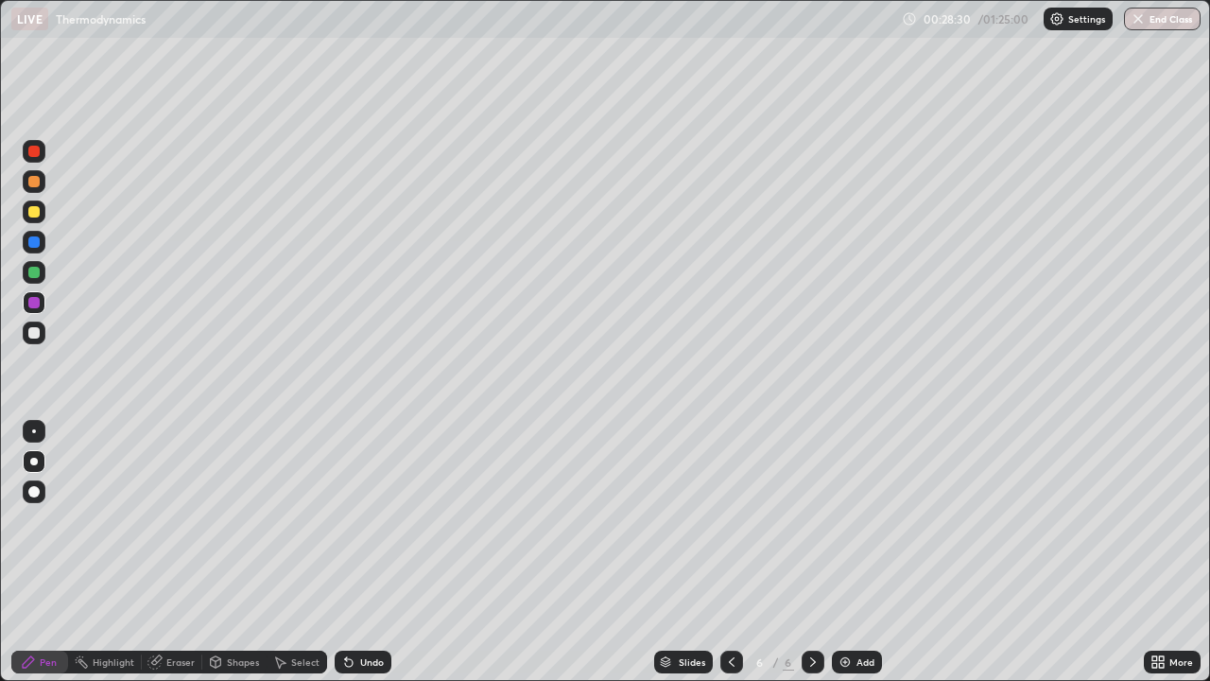
click at [346, 552] on icon at bounding box center [349, 663] width 8 height 8
click at [854, 552] on div "Add" at bounding box center [857, 661] width 50 height 23
click at [41, 336] on div at bounding box center [34, 332] width 23 height 23
click at [42, 218] on div at bounding box center [34, 211] width 23 height 23
click at [43, 216] on div at bounding box center [34, 211] width 23 height 23
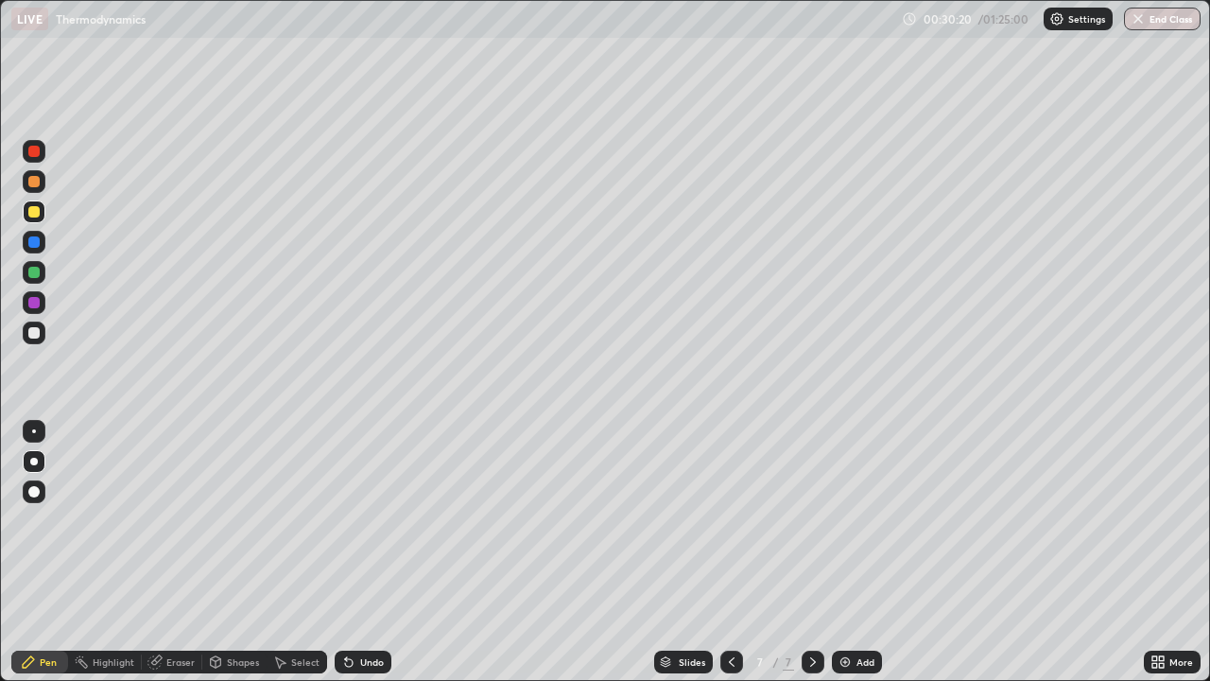
click at [360, 552] on div "Undo" at bounding box center [372, 661] width 24 height 9
click at [357, 552] on div "Undo" at bounding box center [363, 661] width 57 height 23
click at [221, 552] on icon at bounding box center [215, 661] width 15 height 15
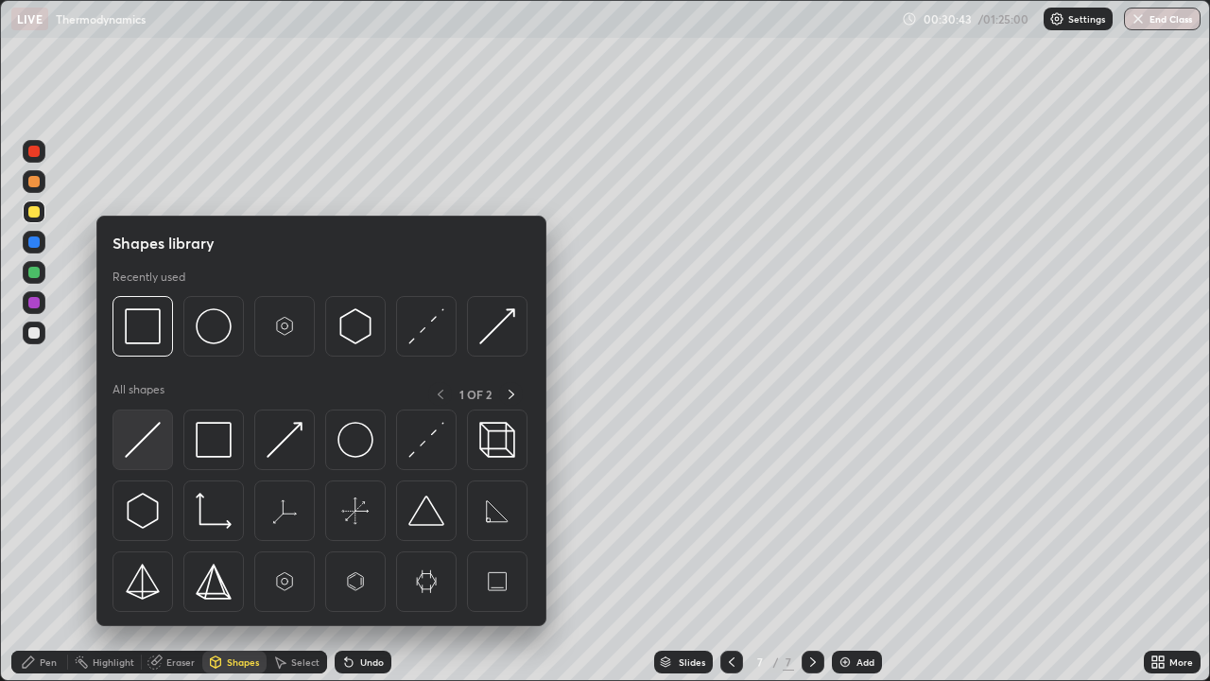
click at [133, 451] on img at bounding box center [143, 440] width 36 height 36
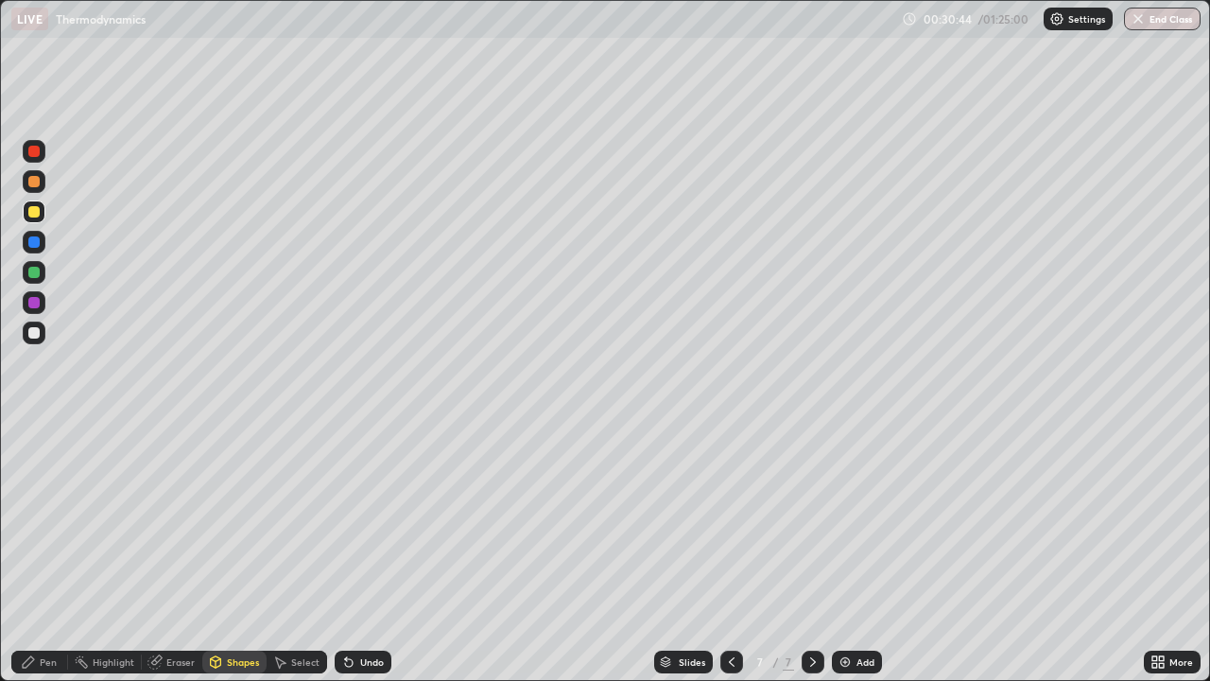
click at [224, 552] on div "Shapes" at bounding box center [234, 661] width 64 height 23
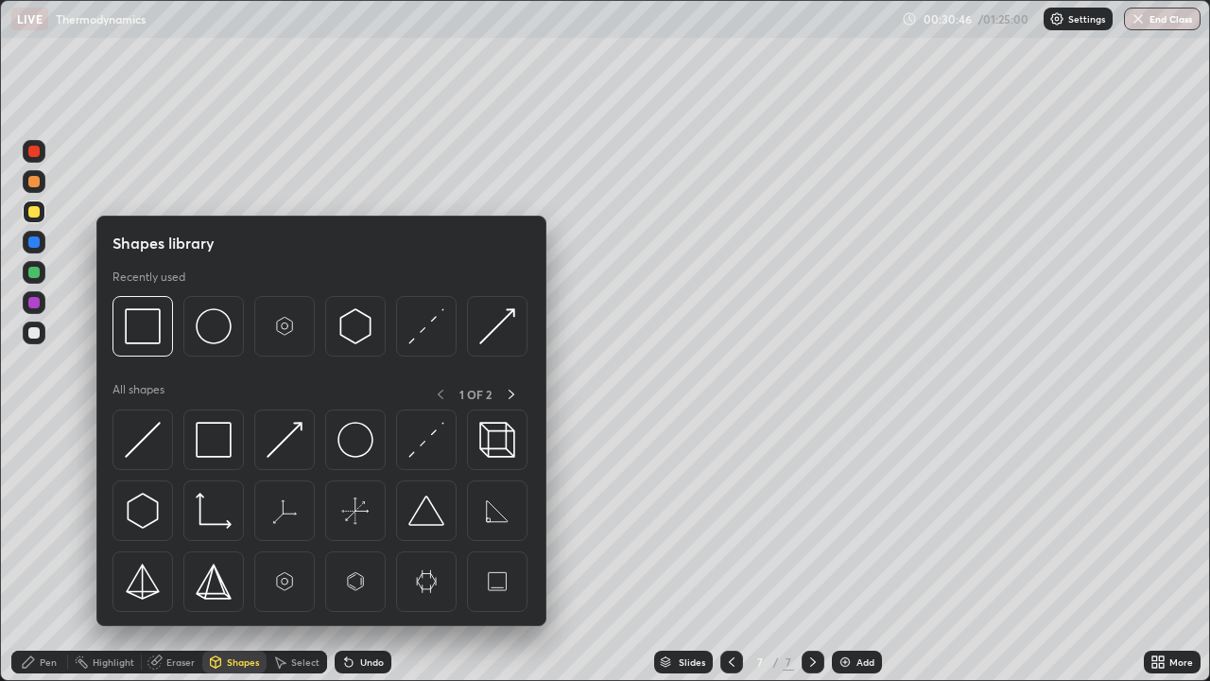
click at [54, 552] on div "Pen" at bounding box center [48, 661] width 17 height 9
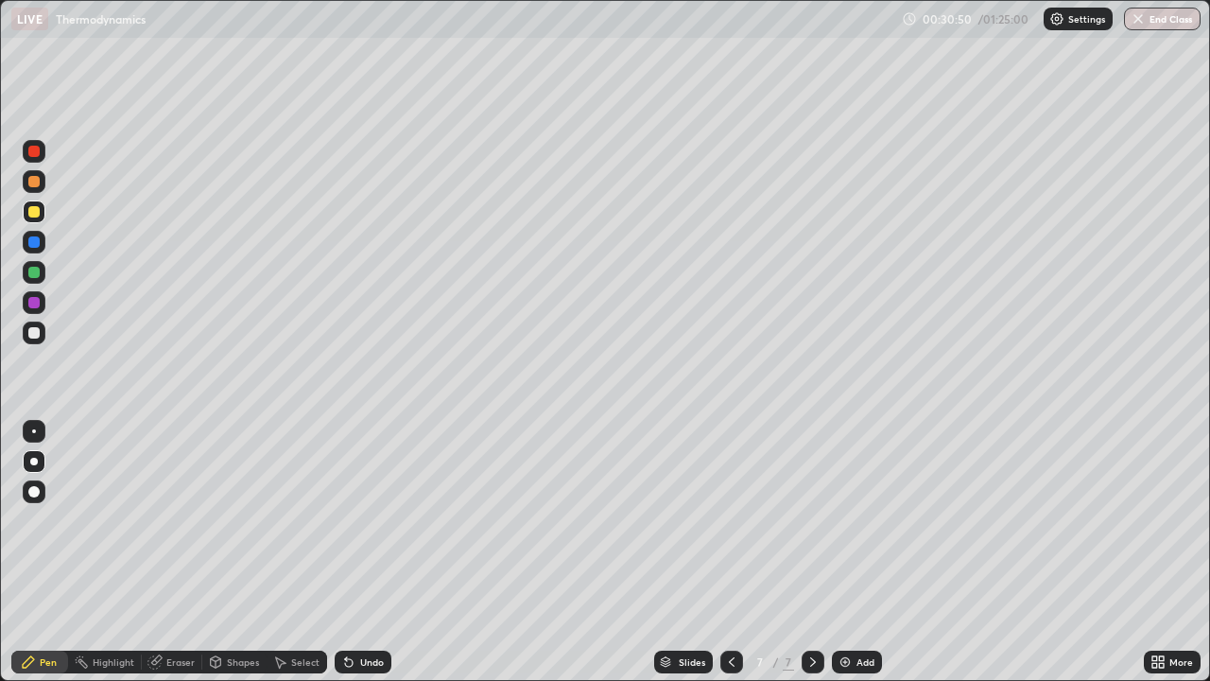
click at [227, 552] on div "Shapes" at bounding box center [243, 661] width 32 height 9
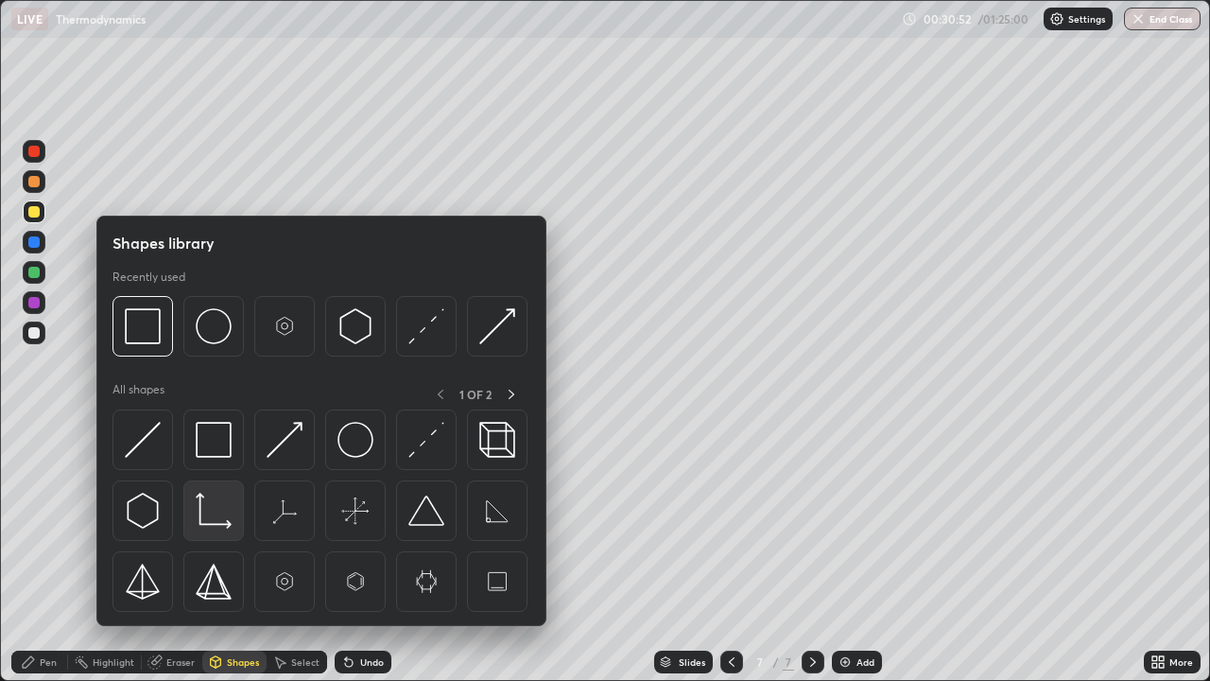
click at [219, 527] on img at bounding box center [214, 510] width 36 height 36
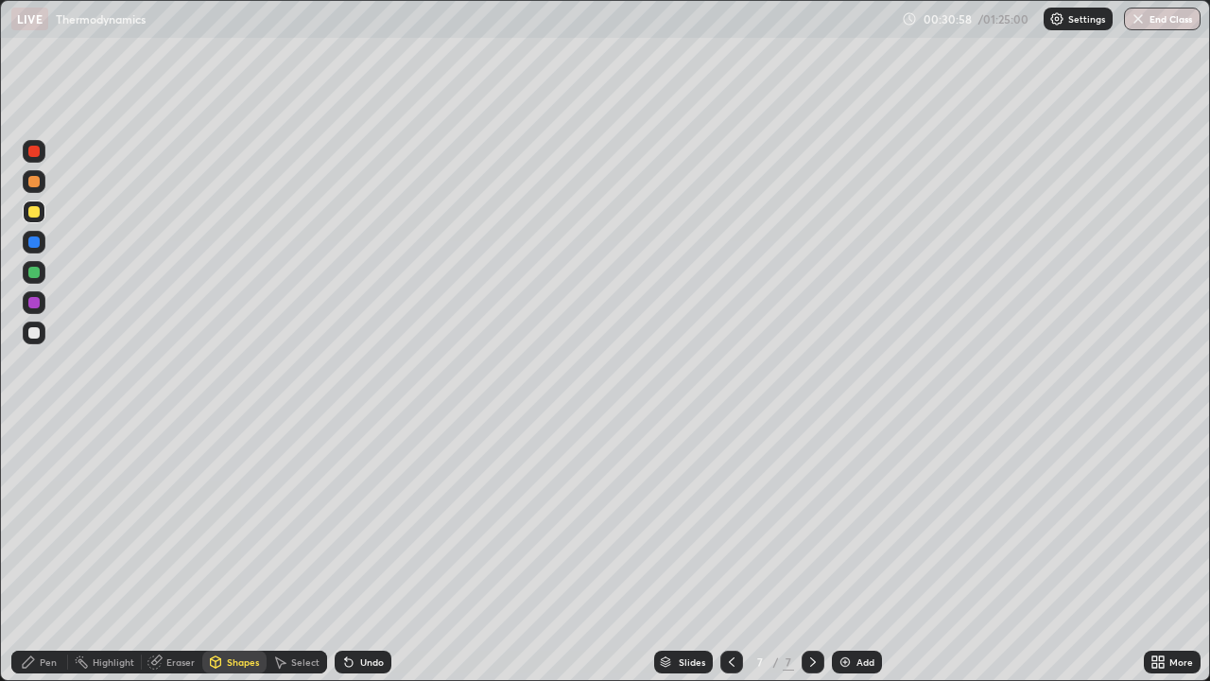
click at [35, 302] on div at bounding box center [33, 302] width 11 height 11
click at [356, 552] on div "Undo" at bounding box center [363, 661] width 57 height 23
click at [34, 335] on div at bounding box center [33, 332] width 11 height 11
click at [360, 552] on div "Undo" at bounding box center [372, 661] width 24 height 9
click at [59, 552] on div "Pen" at bounding box center [39, 661] width 57 height 23
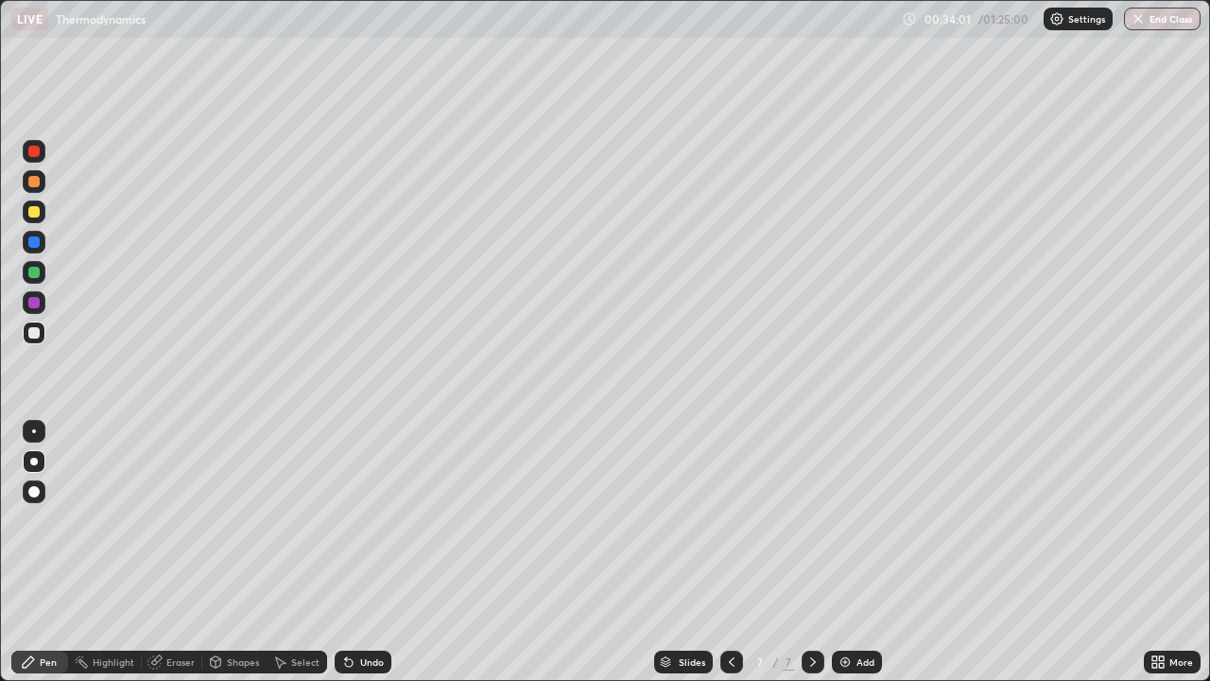
click at [388, 552] on div "Undo" at bounding box center [363, 661] width 57 height 23
click at [387, 552] on div "Undo" at bounding box center [363, 661] width 57 height 23
click at [386, 552] on div "Undo" at bounding box center [363, 661] width 57 height 23
click at [868, 552] on div "Add" at bounding box center [865, 661] width 18 height 9
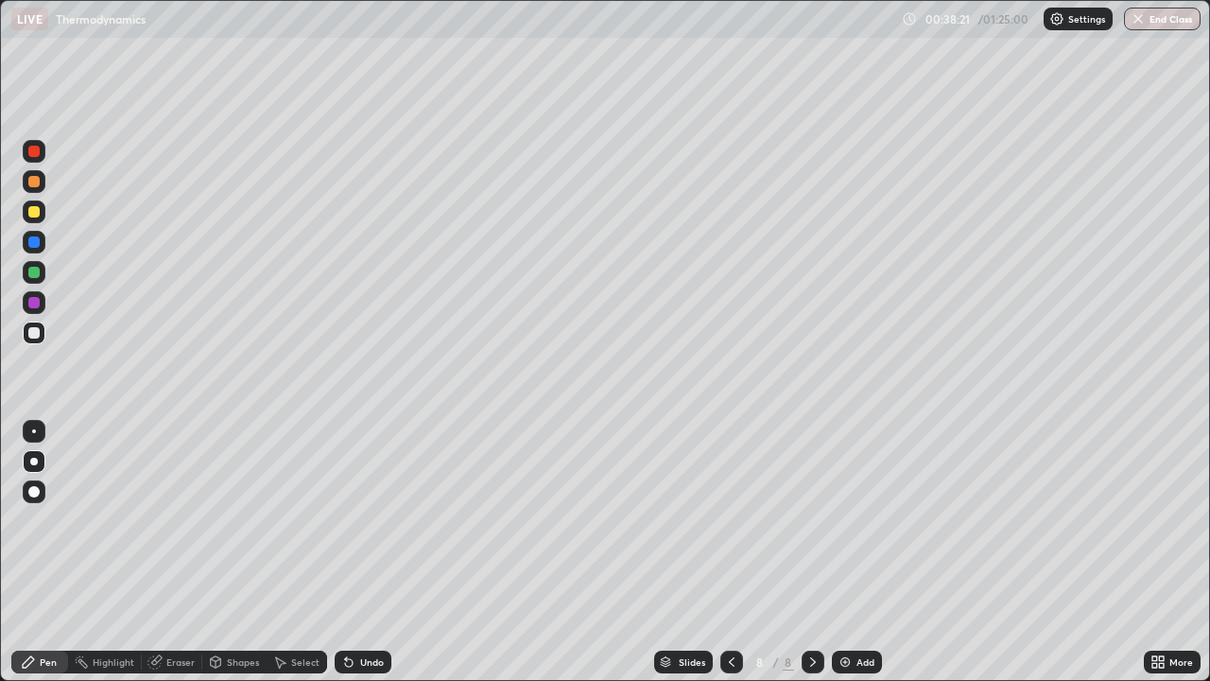
click at [44, 216] on div at bounding box center [34, 211] width 23 height 23
click at [235, 552] on div "Shapes" at bounding box center [234, 661] width 64 height 23
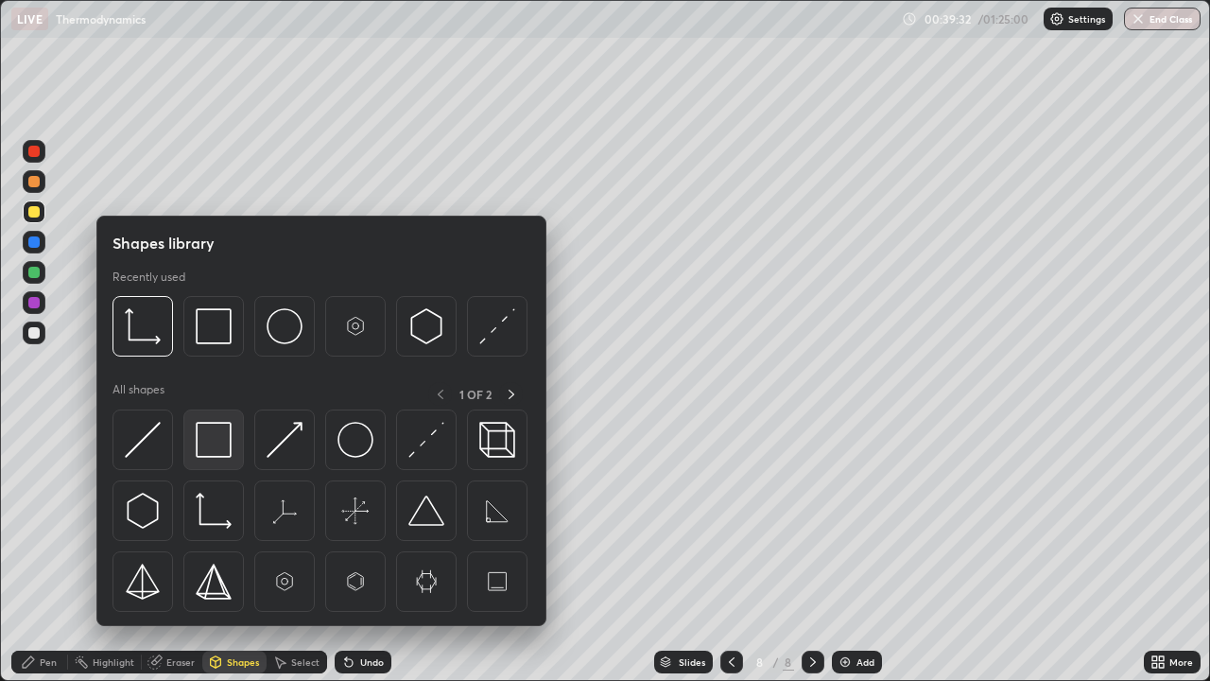
click at [216, 459] on div at bounding box center [213, 439] width 60 height 60
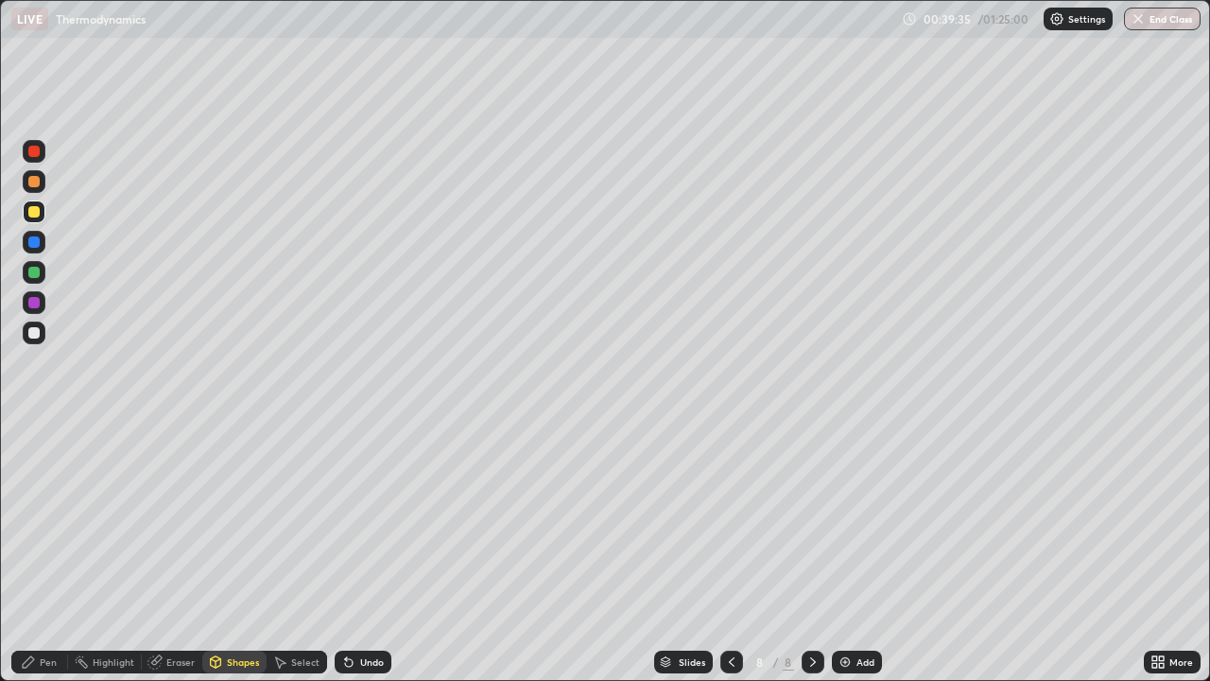
click at [34, 303] on div at bounding box center [33, 302] width 11 height 11
click at [355, 552] on div "Undo" at bounding box center [363, 661] width 57 height 23
click at [43, 552] on div "Pen" at bounding box center [48, 661] width 17 height 9
click at [35, 333] on div at bounding box center [33, 332] width 11 height 11
click at [235, 552] on div "Shapes" at bounding box center [243, 661] width 32 height 9
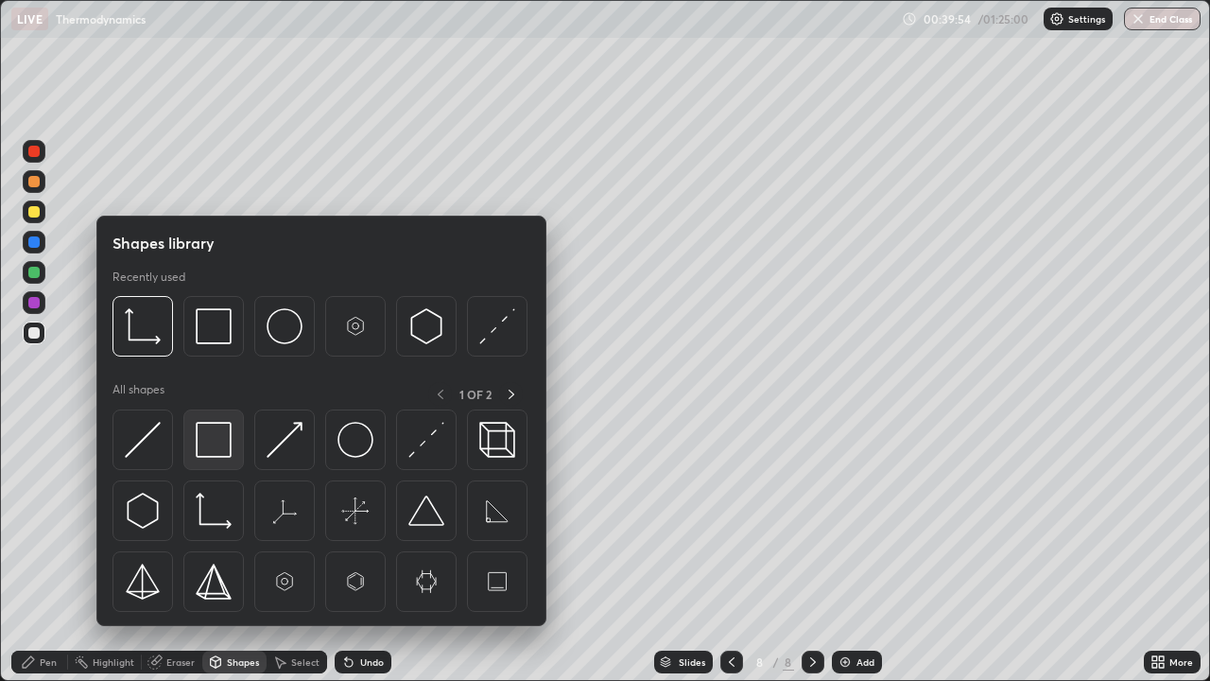
click at [207, 457] on img at bounding box center [214, 440] width 36 height 36
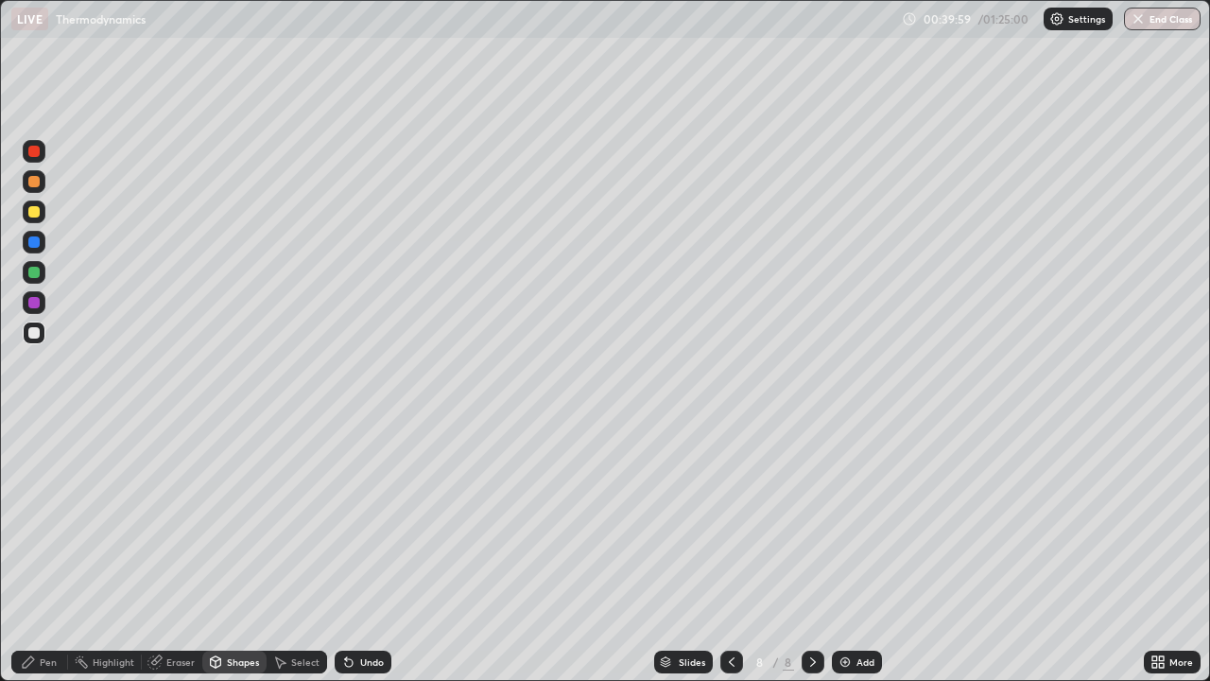
click at [34, 303] on div at bounding box center [33, 302] width 11 height 11
click at [42, 337] on div at bounding box center [34, 332] width 23 height 23
click at [54, 552] on div "Pen" at bounding box center [48, 661] width 17 height 9
click at [388, 552] on div "Undo" at bounding box center [363, 661] width 57 height 23
click at [385, 552] on div "Undo" at bounding box center [363, 661] width 57 height 23
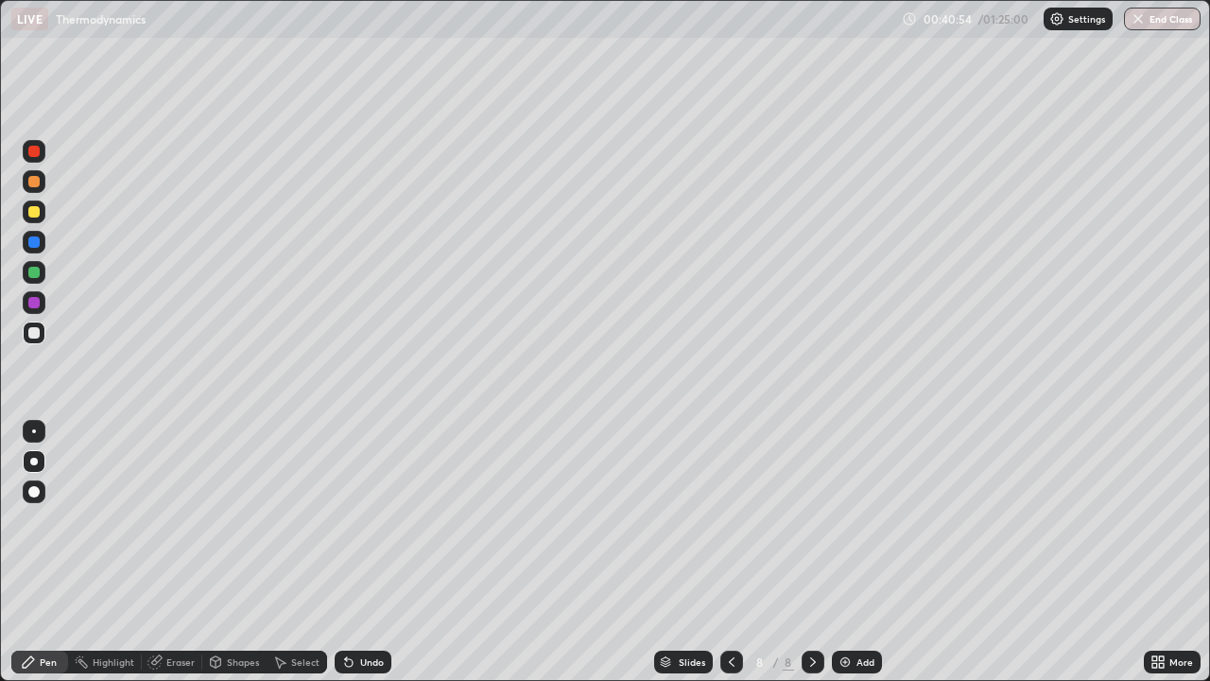
click at [383, 552] on div "Undo" at bounding box center [363, 661] width 57 height 23
click at [382, 552] on div "Undo" at bounding box center [363, 661] width 57 height 23
click at [457, 552] on div "Slides 8 / 8 Add" at bounding box center [767, 662] width 752 height 38
click at [462, 552] on div "Slides 8 / 8 Add" at bounding box center [767, 662] width 752 height 38
click at [852, 552] on div "Add" at bounding box center [857, 661] width 50 height 23
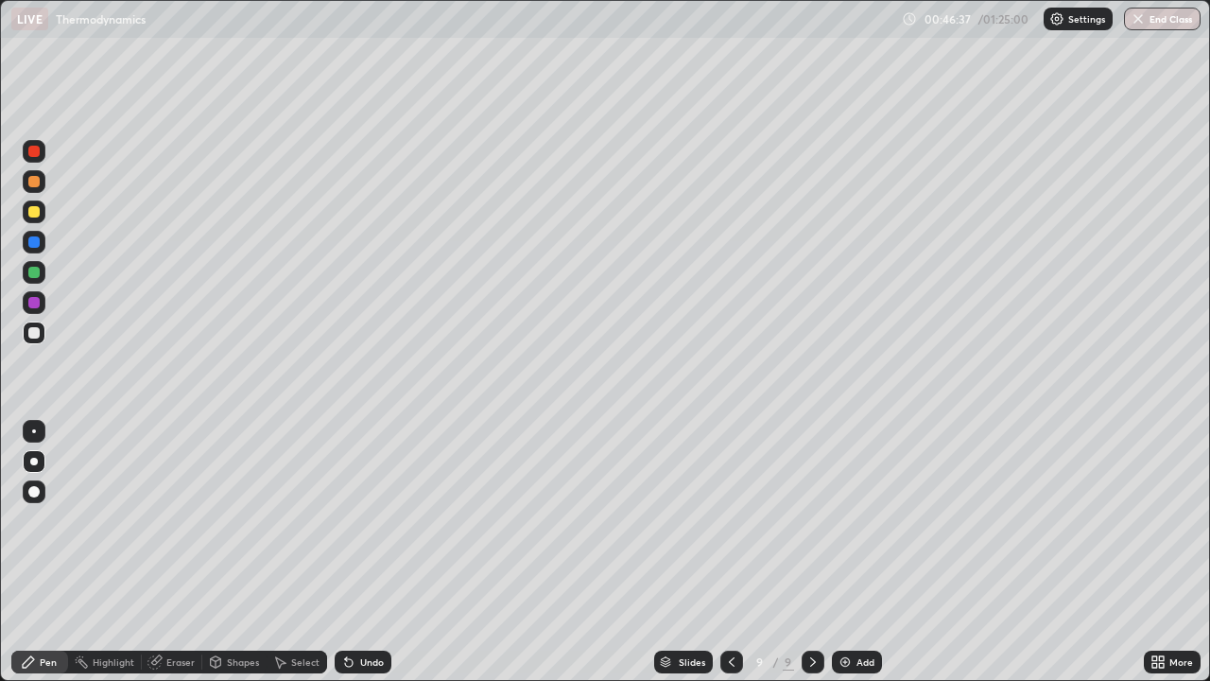
click at [43, 247] on div at bounding box center [34, 242] width 23 height 23
click at [355, 552] on div "Undo" at bounding box center [363, 661] width 57 height 23
click at [353, 552] on div "Undo" at bounding box center [363, 661] width 57 height 23
click at [43, 182] on div at bounding box center [34, 181] width 23 height 23
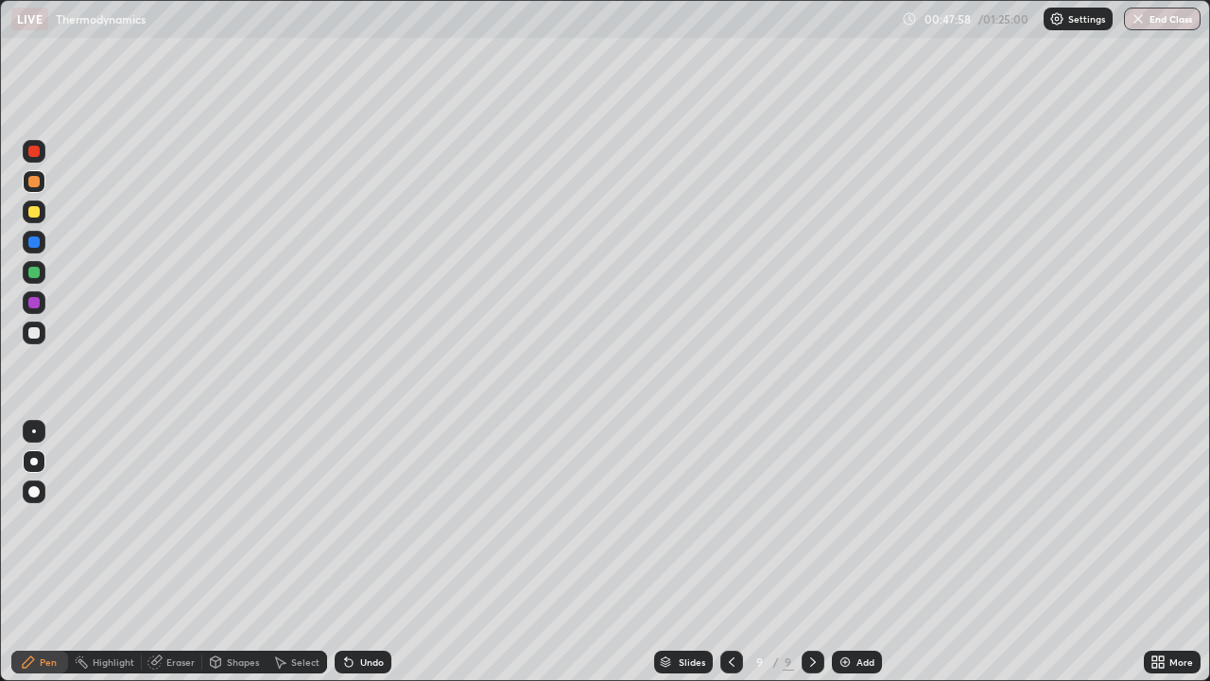
click at [42, 340] on div at bounding box center [34, 332] width 23 height 23
click at [173, 552] on div "Eraser" at bounding box center [172, 661] width 60 height 23
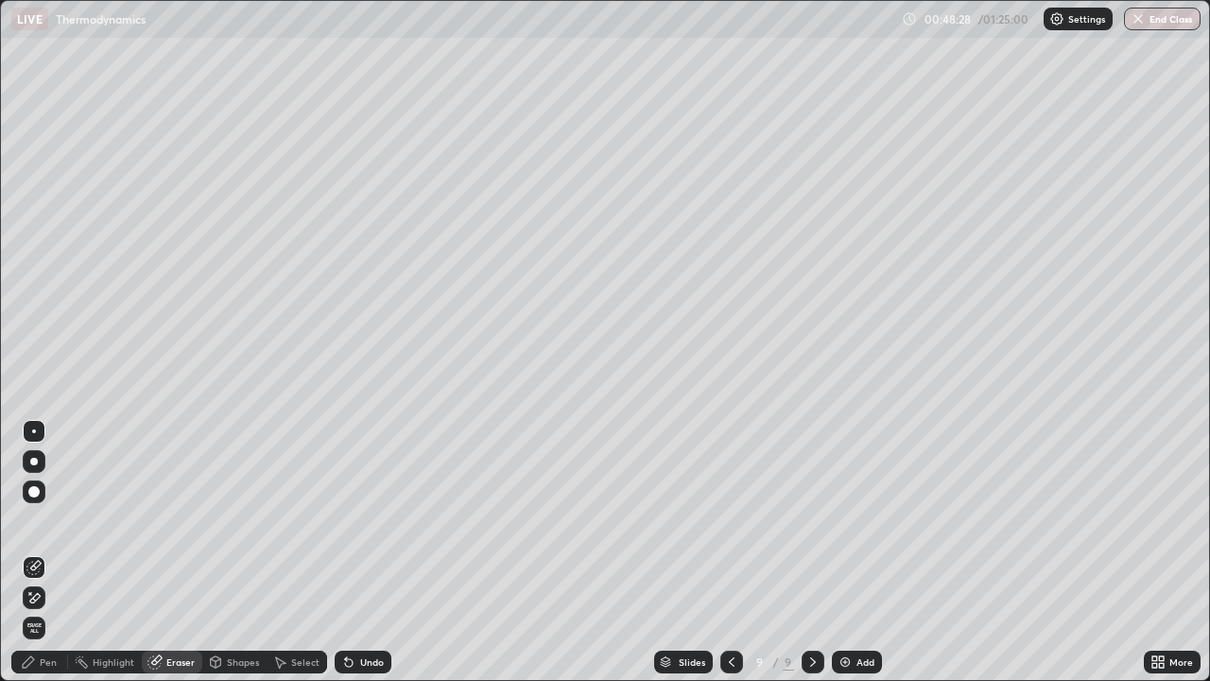
click at [53, 552] on div "Pen" at bounding box center [48, 661] width 17 height 9
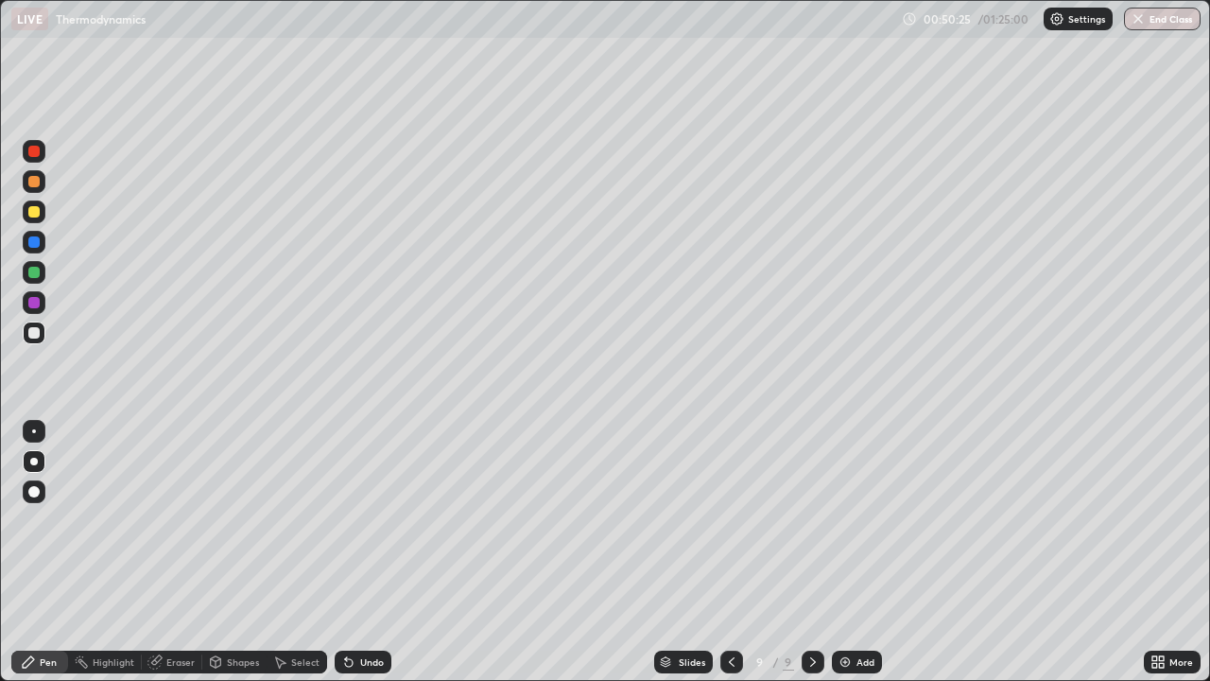
click at [364, 552] on div "Undo" at bounding box center [363, 661] width 57 height 23
click at [365, 552] on div "Undo" at bounding box center [363, 661] width 57 height 23
click at [366, 552] on div "Undo" at bounding box center [363, 661] width 57 height 23
click at [367, 552] on div "Undo" at bounding box center [363, 661] width 57 height 23
click at [368, 552] on div "Undo" at bounding box center [363, 661] width 57 height 23
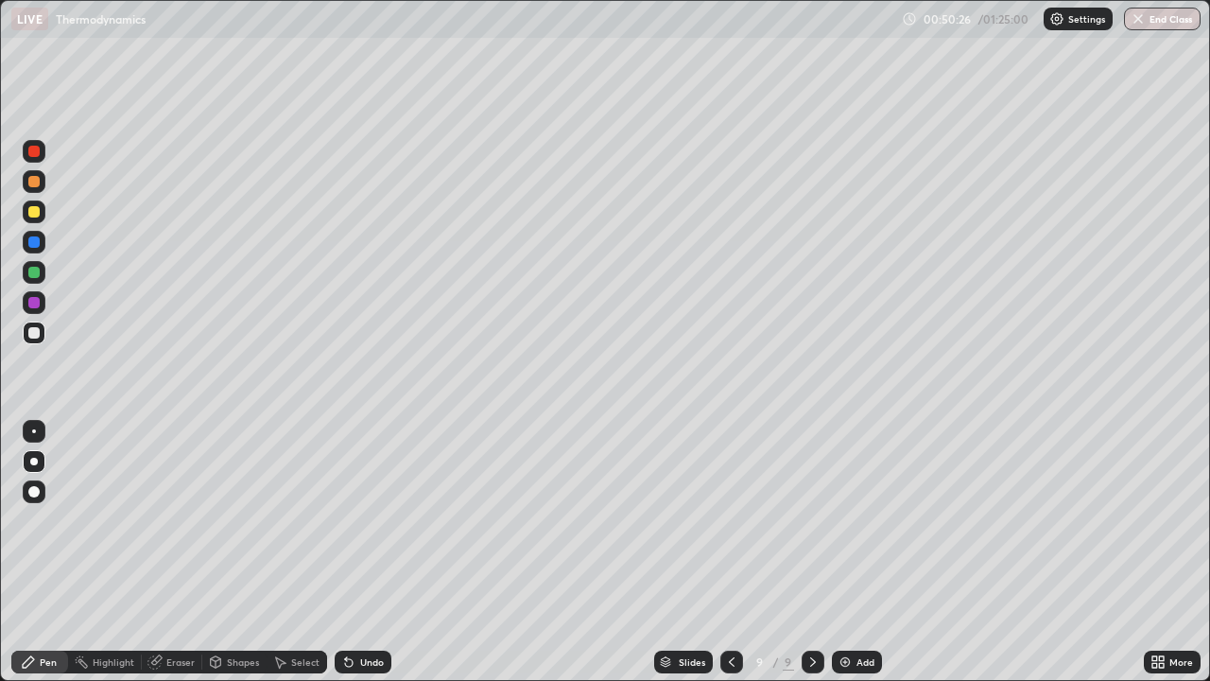
click at [369, 552] on div "Undo" at bounding box center [363, 661] width 57 height 23
click at [865, 552] on div "Add" at bounding box center [857, 661] width 50 height 23
click at [43, 214] on div at bounding box center [34, 211] width 23 height 23
click at [39, 180] on div at bounding box center [33, 181] width 11 height 11
click at [43, 335] on div at bounding box center [34, 332] width 23 height 23
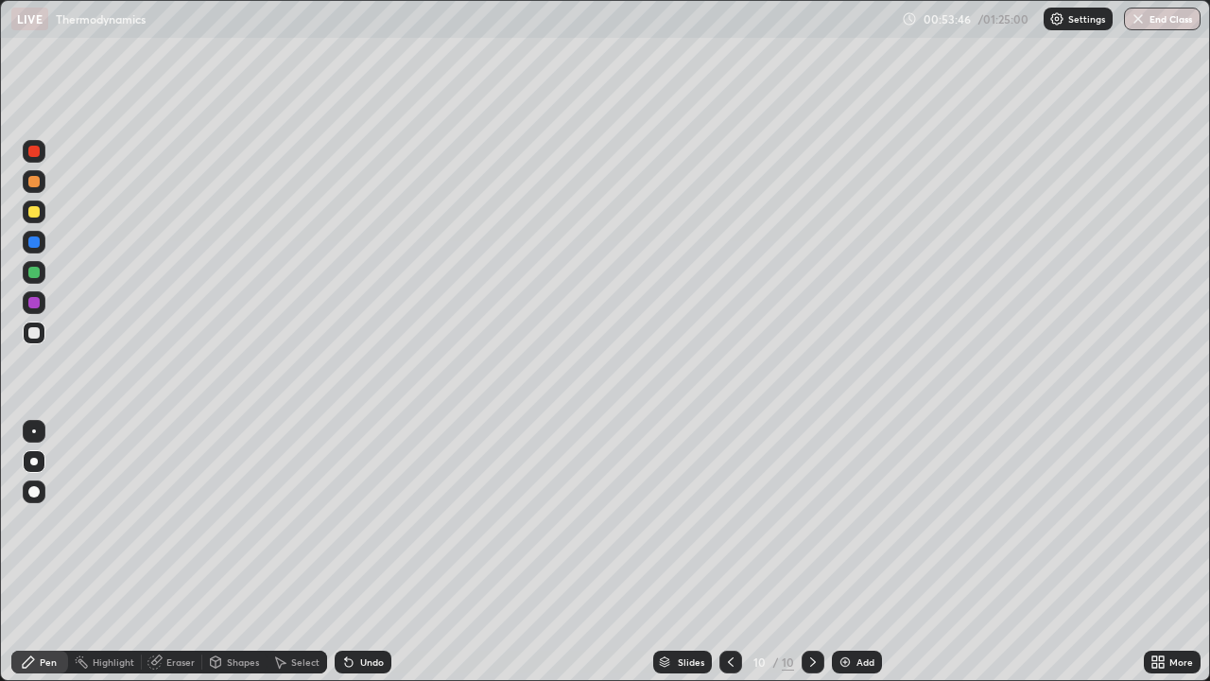
click at [354, 552] on div "Undo" at bounding box center [363, 661] width 57 height 23
click at [366, 552] on div "Undo" at bounding box center [372, 661] width 24 height 9
click at [367, 552] on div "Undo" at bounding box center [372, 661] width 24 height 9
click at [375, 552] on div "Undo" at bounding box center [372, 661] width 24 height 9
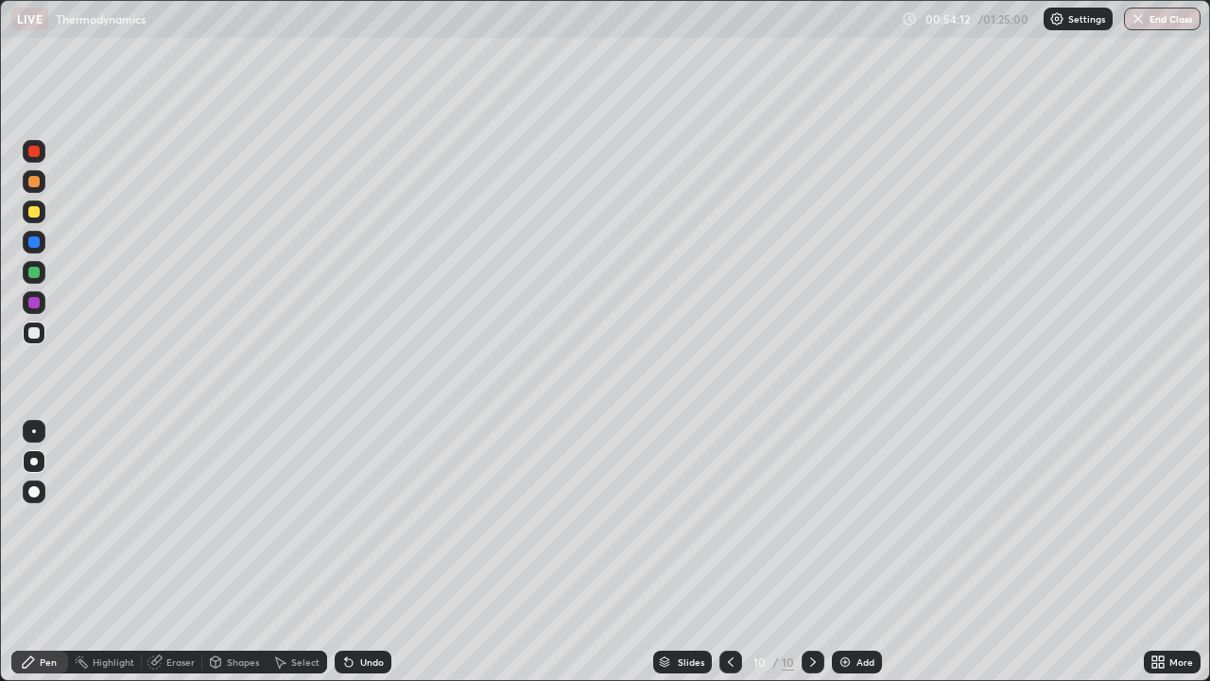
click at [368, 552] on div "Undo" at bounding box center [372, 661] width 24 height 9
click at [354, 552] on div "Undo" at bounding box center [363, 661] width 57 height 23
click at [346, 552] on icon at bounding box center [349, 663] width 8 height 8
click at [35, 333] on div at bounding box center [33, 332] width 11 height 11
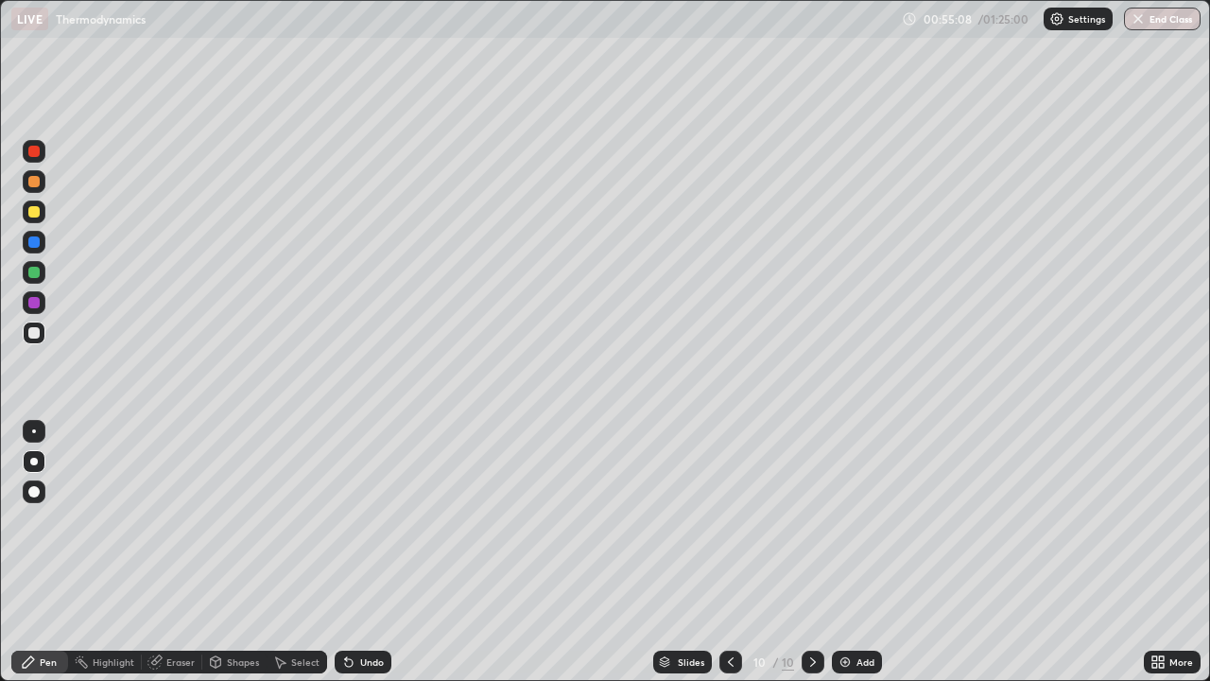
click at [386, 552] on div "Undo" at bounding box center [363, 661] width 57 height 23
click at [387, 552] on div "Undo" at bounding box center [363, 661] width 57 height 23
click at [383, 552] on div "Undo" at bounding box center [363, 661] width 57 height 23
click at [865, 552] on div "Add" at bounding box center [865, 661] width 18 height 9
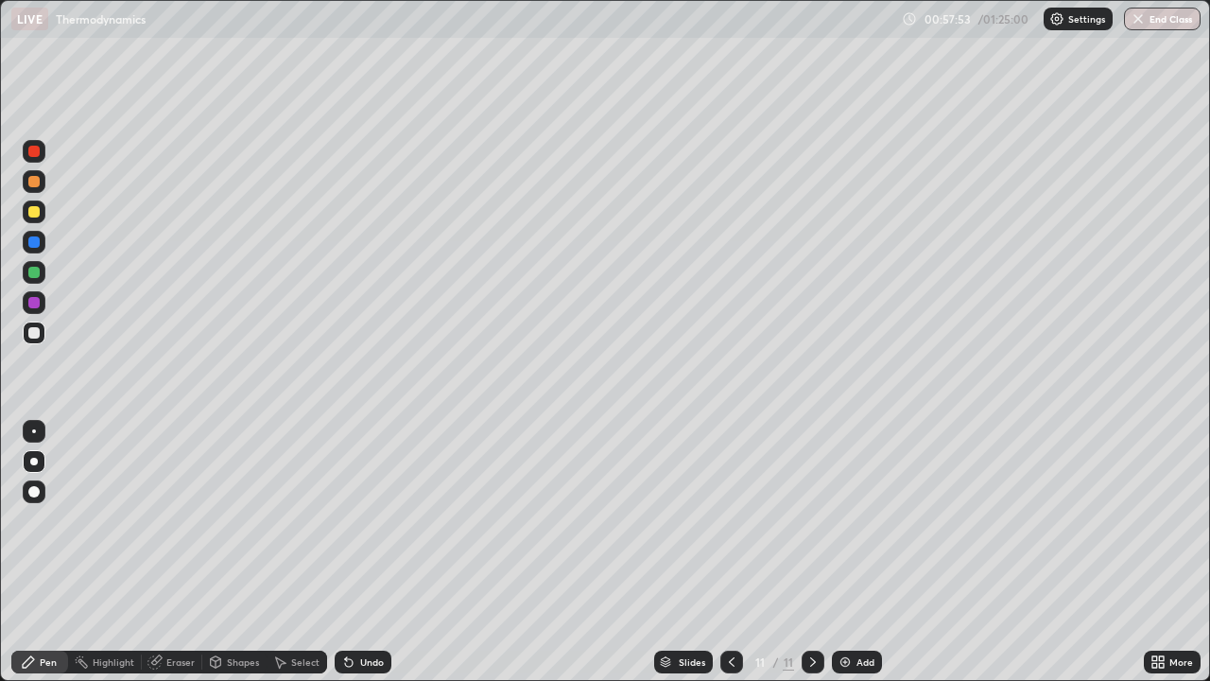
click at [43, 213] on div at bounding box center [34, 211] width 23 height 23
click at [43, 241] on div at bounding box center [34, 242] width 23 height 23
click at [35, 333] on div at bounding box center [33, 332] width 11 height 11
click at [354, 552] on div "Undo" at bounding box center [363, 661] width 57 height 23
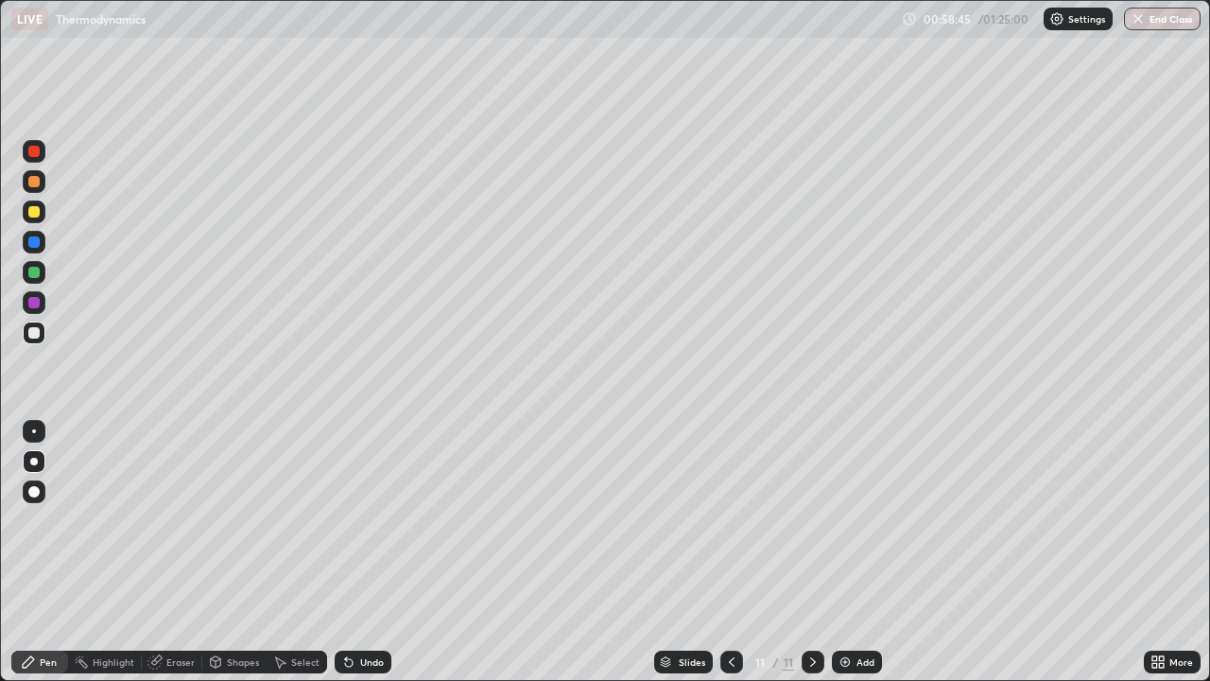
click at [346, 552] on icon at bounding box center [349, 663] width 8 height 8
click at [345, 552] on icon at bounding box center [349, 663] width 8 height 8
click at [38, 342] on div at bounding box center [34, 332] width 23 height 23
click at [39, 306] on div at bounding box center [34, 302] width 23 height 23
click at [388, 552] on div "Undo" at bounding box center [363, 661] width 57 height 23
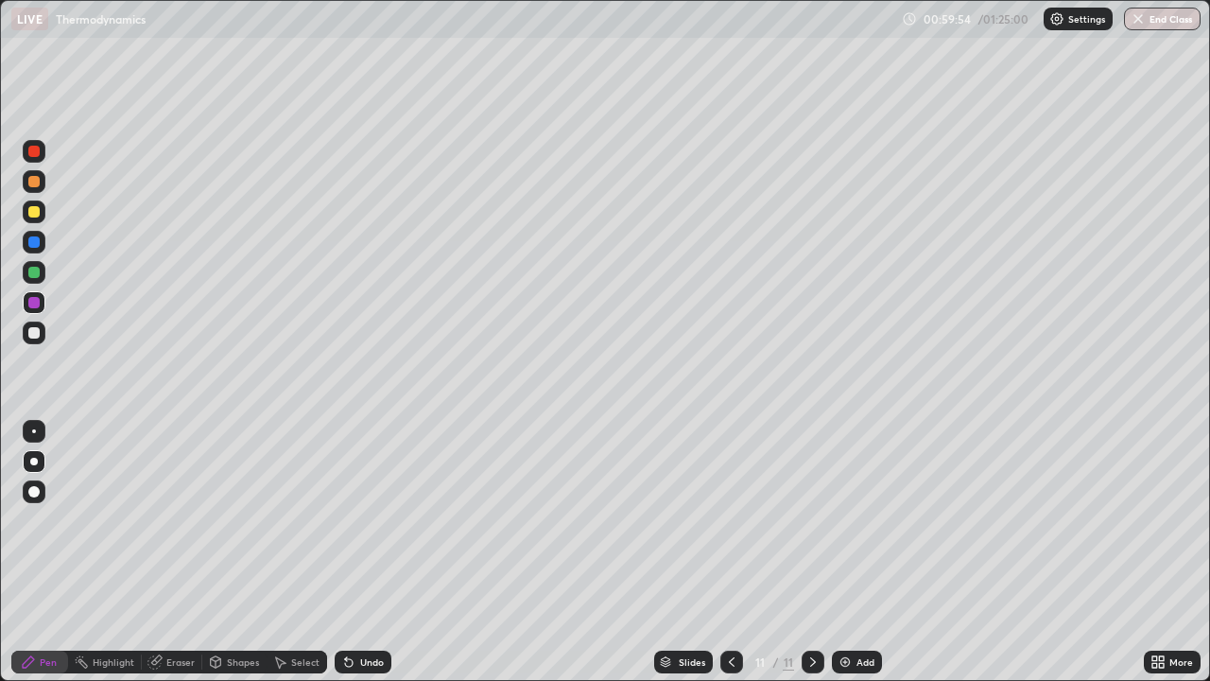
click at [195, 552] on div "Eraser" at bounding box center [172, 661] width 60 height 23
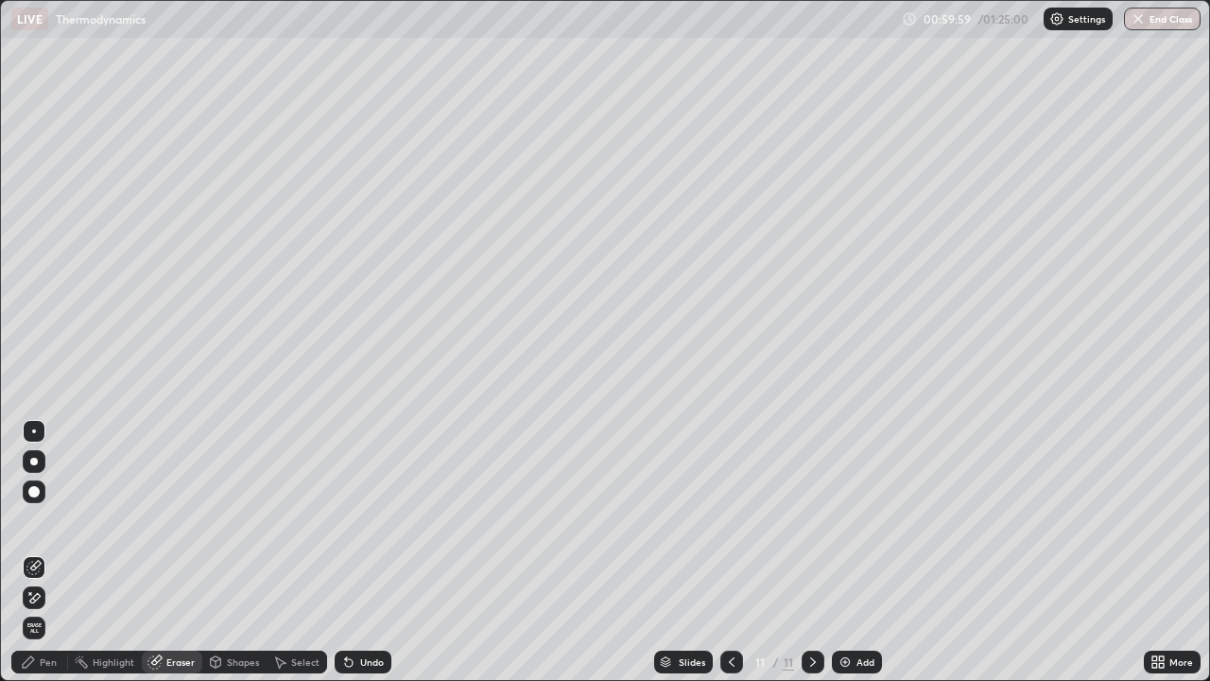
click at [60, 552] on div "Pen" at bounding box center [39, 661] width 57 height 23
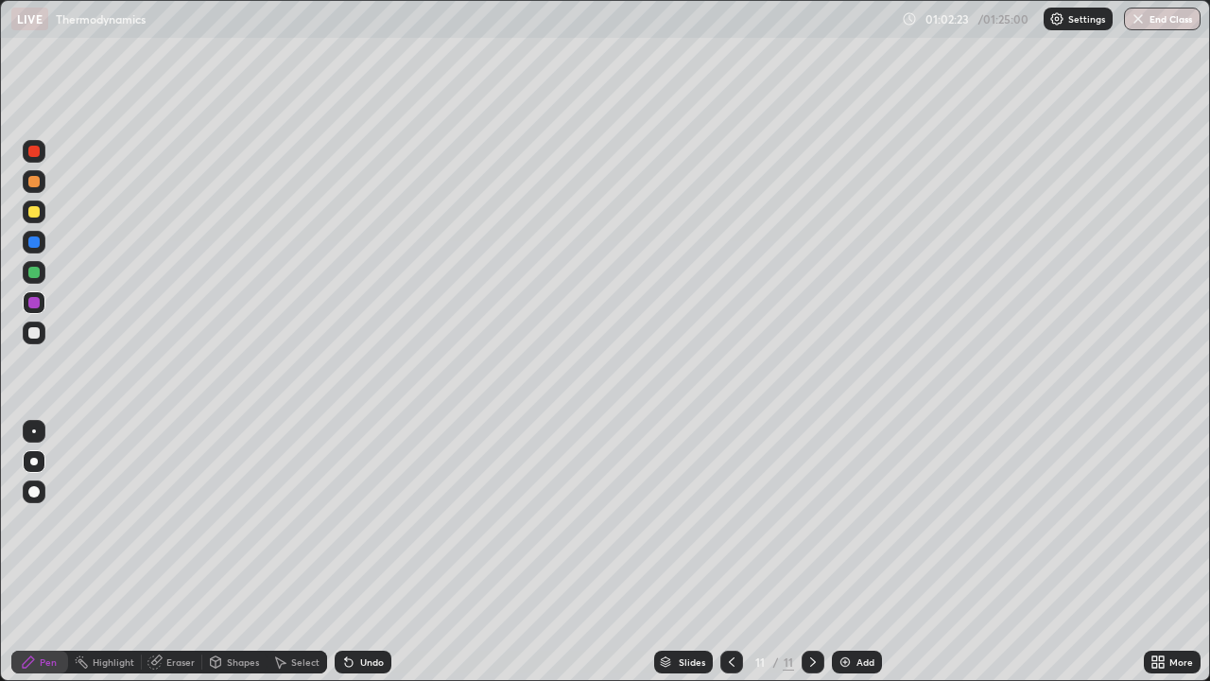
click at [43, 333] on div at bounding box center [34, 332] width 23 height 23
click at [237, 552] on div "Shapes" at bounding box center [234, 661] width 64 height 23
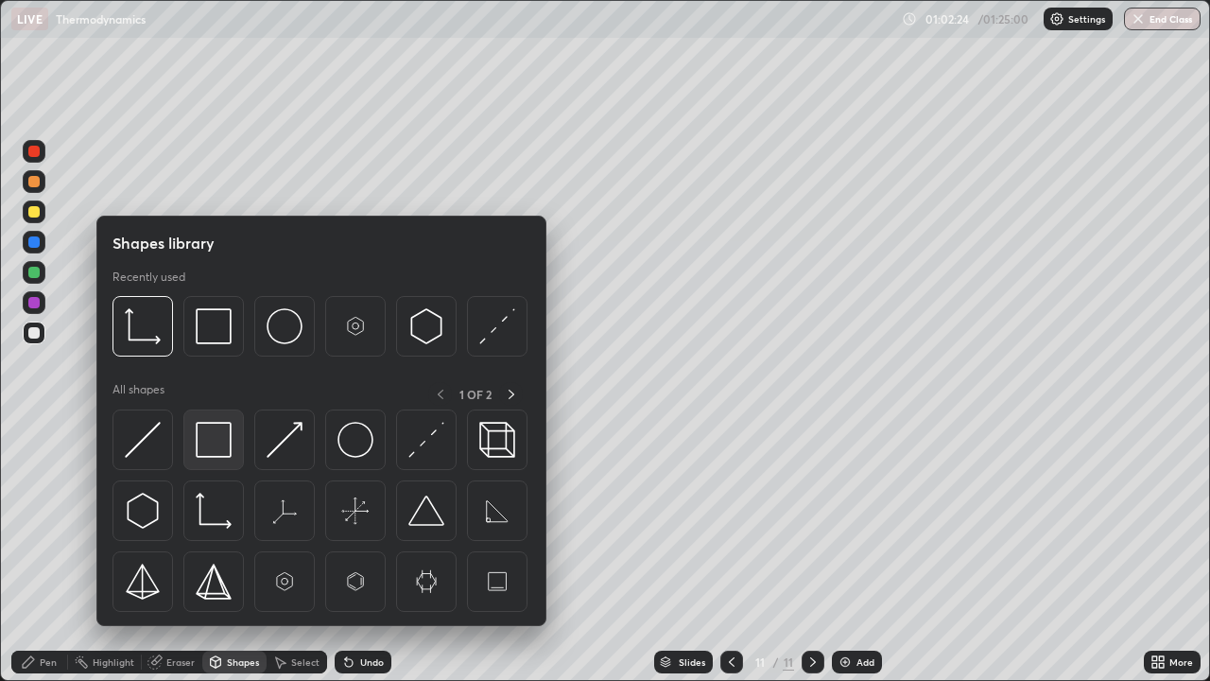
click at [228, 459] on div at bounding box center [213, 439] width 60 height 60
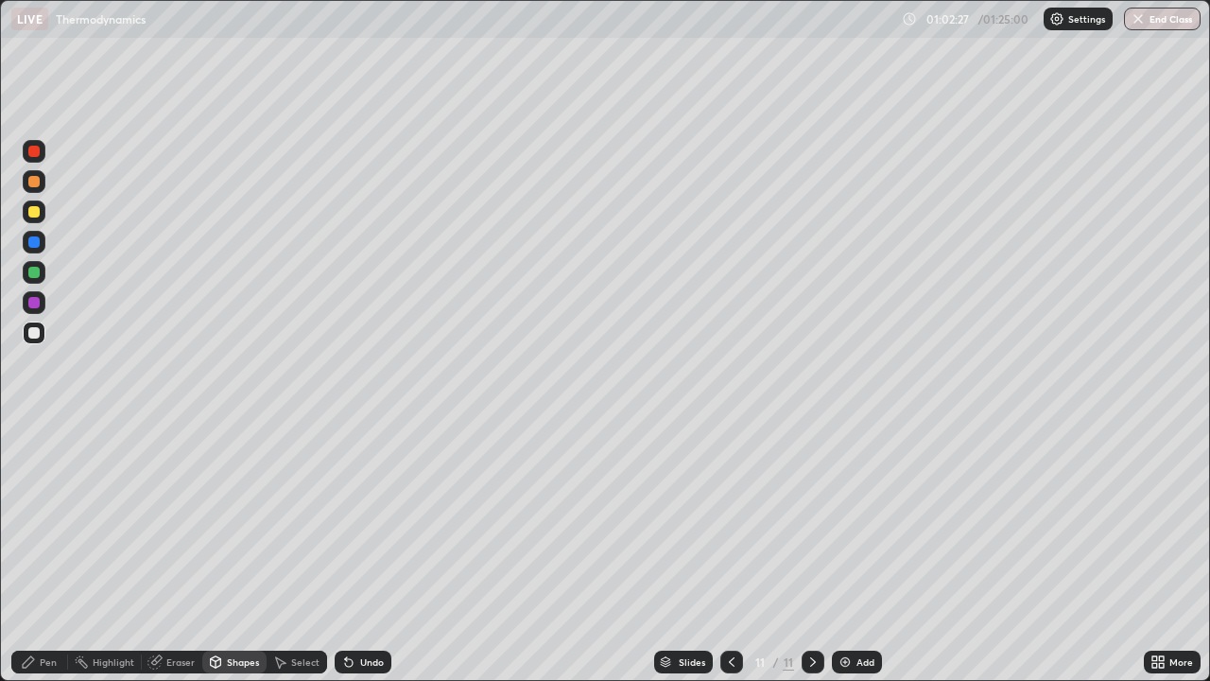
click at [47, 552] on div "Pen" at bounding box center [48, 661] width 17 height 9
click at [38, 335] on div at bounding box center [33, 332] width 11 height 11
click at [35, 302] on div at bounding box center [33, 302] width 11 height 11
click at [864, 552] on div "Add" at bounding box center [865, 661] width 18 height 9
click at [43, 215] on div at bounding box center [34, 211] width 23 height 23
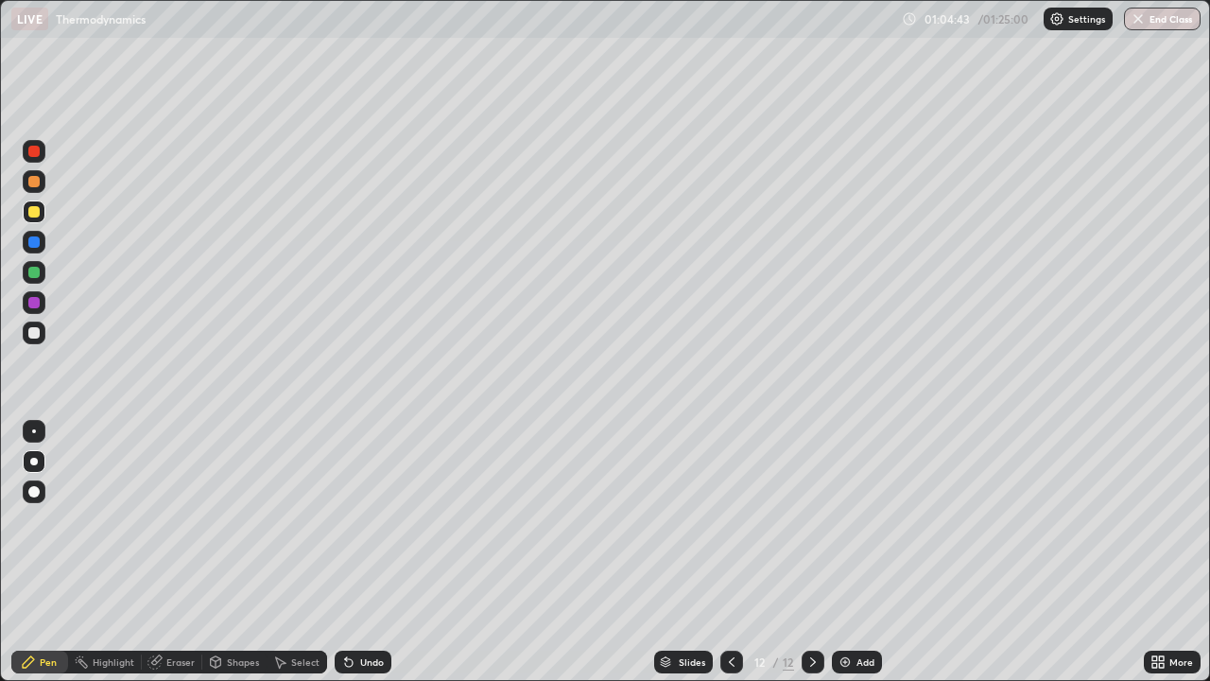
click at [345, 552] on icon at bounding box center [349, 663] width 8 height 8
click at [346, 552] on icon at bounding box center [349, 663] width 8 height 8
click at [351, 552] on div "Undo" at bounding box center [363, 661] width 57 height 23
click at [347, 552] on div "Undo" at bounding box center [363, 661] width 57 height 23
click at [360, 552] on div "Undo" at bounding box center [372, 661] width 24 height 9
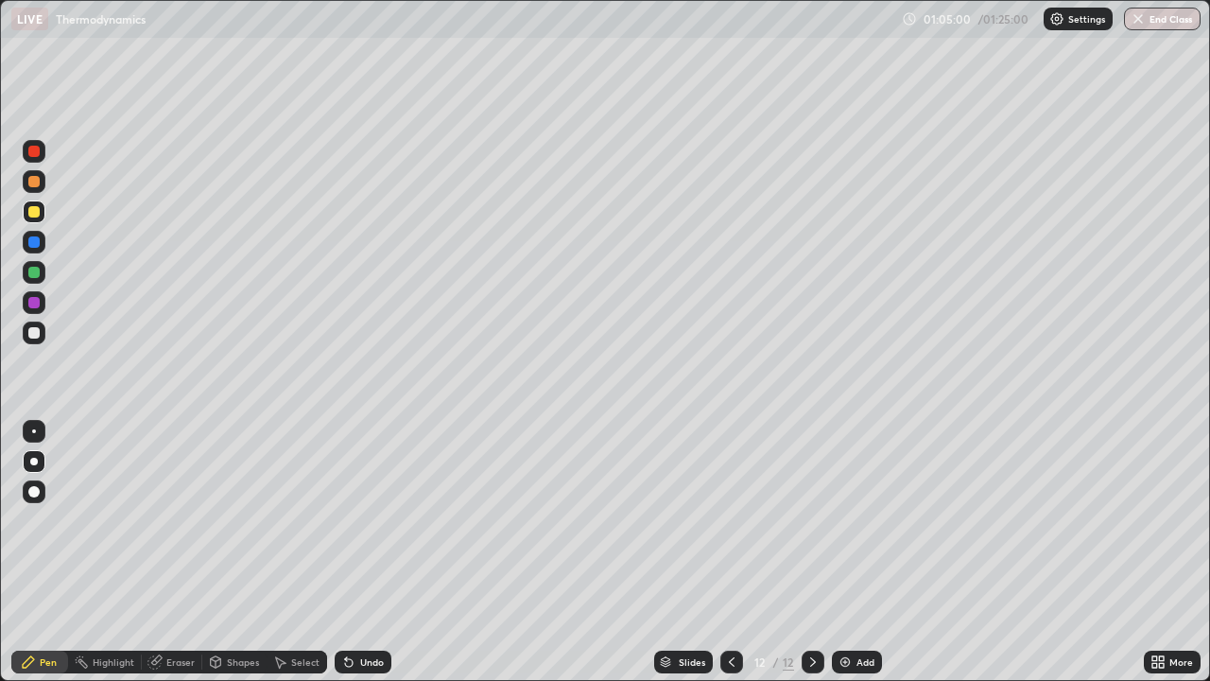
click at [355, 552] on div "Undo" at bounding box center [363, 661] width 57 height 23
click at [354, 552] on div "Undo" at bounding box center [363, 661] width 57 height 23
click at [353, 552] on icon at bounding box center [348, 661] width 15 height 15
click at [350, 552] on icon at bounding box center [348, 661] width 15 height 15
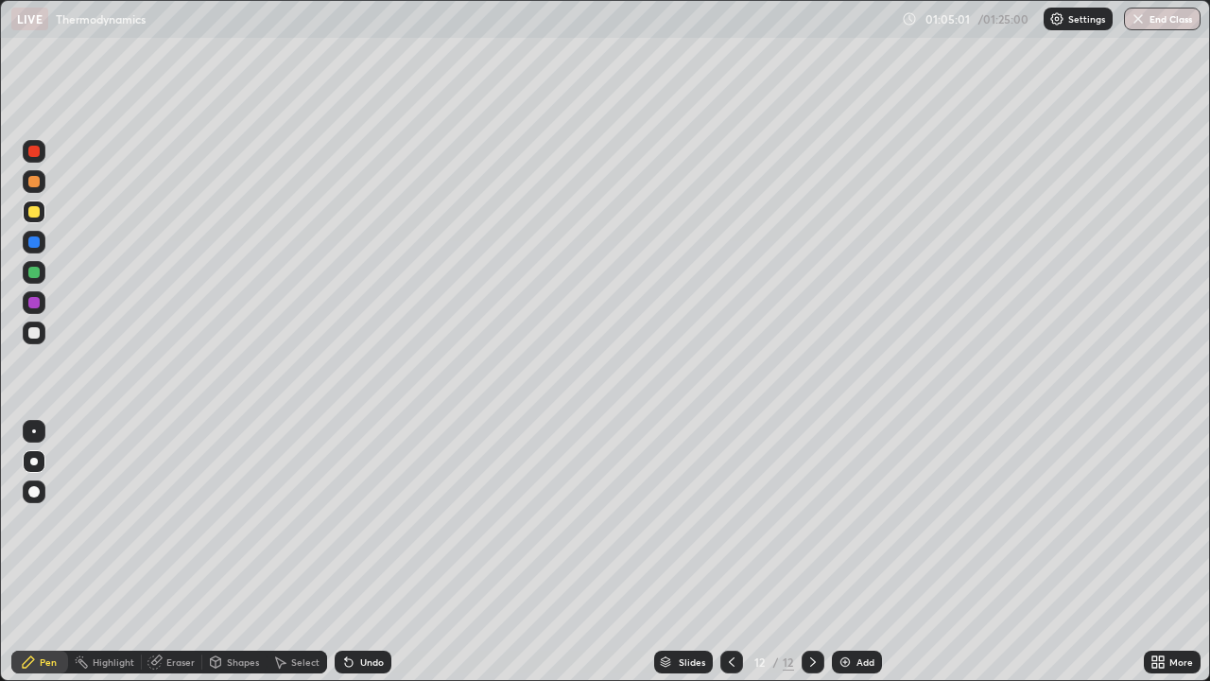
click at [348, 552] on div "Undo" at bounding box center [363, 661] width 57 height 23
click at [345, 552] on icon at bounding box center [349, 663] width 8 height 8
click at [44, 337] on div at bounding box center [34, 332] width 23 height 23
click at [359, 552] on div "Undo" at bounding box center [363, 661] width 57 height 23
click at [363, 552] on div "Undo" at bounding box center [363, 661] width 57 height 23
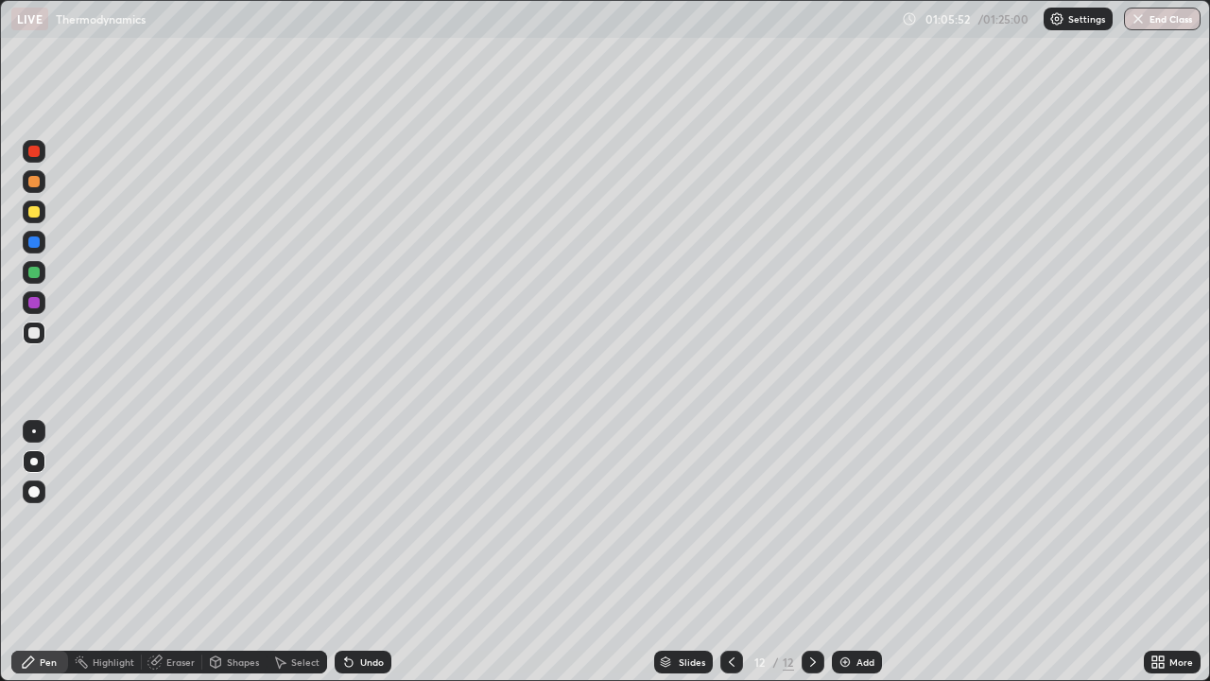
click at [362, 552] on div "Undo" at bounding box center [372, 661] width 24 height 9
click at [34, 303] on div at bounding box center [33, 302] width 11 height 11
click at [37, 337] on div at bounding box center [33, 332] width 11 height 11
click at [187, 552] on div "Eraser" at bounding box center [180, 661] width 28 height 9
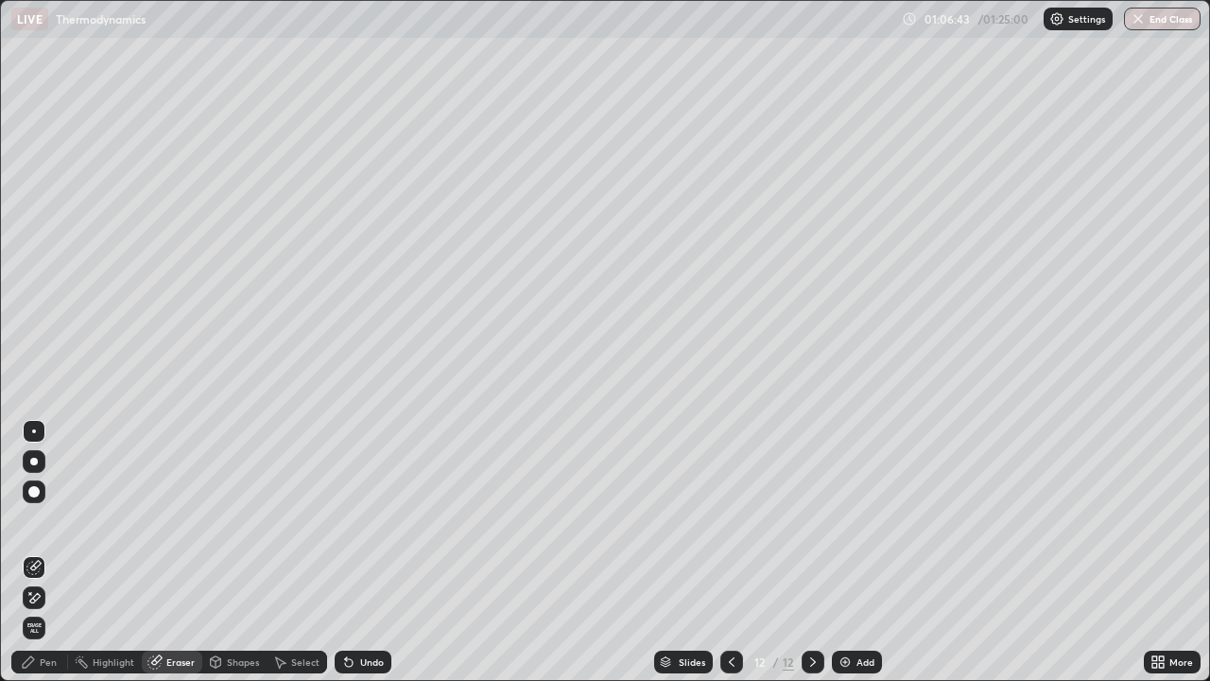
click at [58, 552] on div "Pen" at bounding box center [39, 661] width 57 height 23
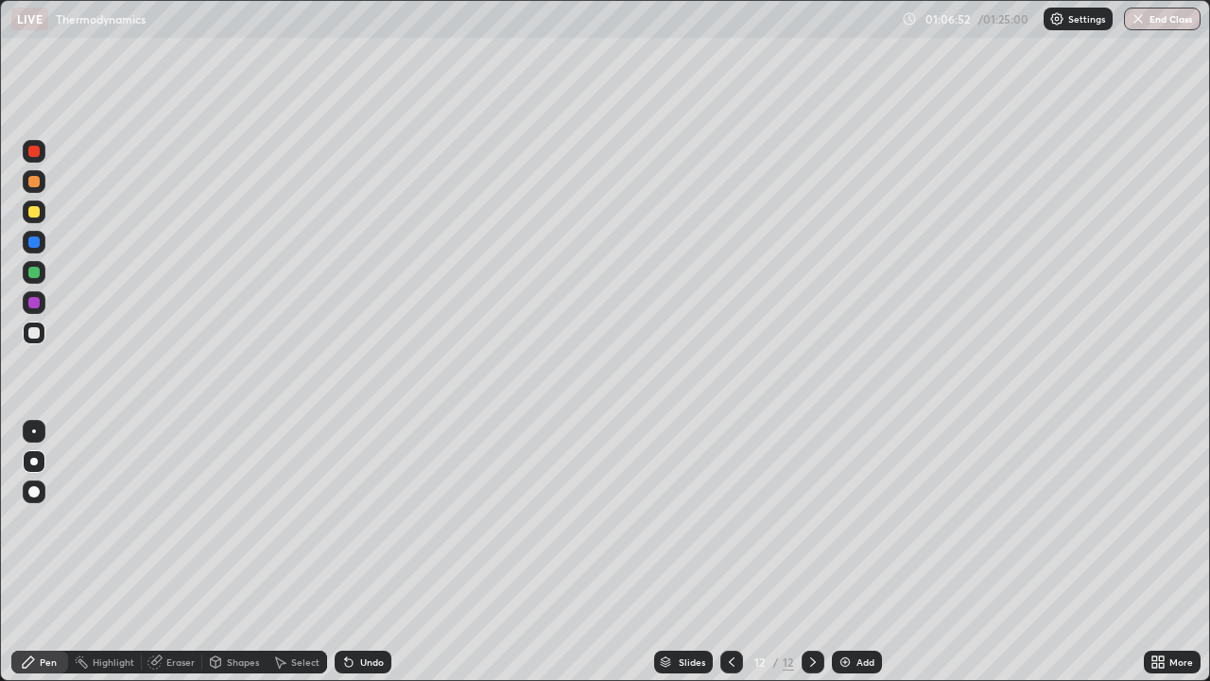
click at [385, 552] on div "Undo" at bounding box center [363, 661] width 57 height 23
click at [39, 303] on div at bounding box center [33, 302] width 11 height 11
click at [858, 552] on div "Add" at bounding box center [865, 661] width 18 height 9
click at [43, 210] on div at bounding box center [34, 211] width 23 height 23
click at [37, 208] on div at bounding box center [33, 211] width 11 height 11
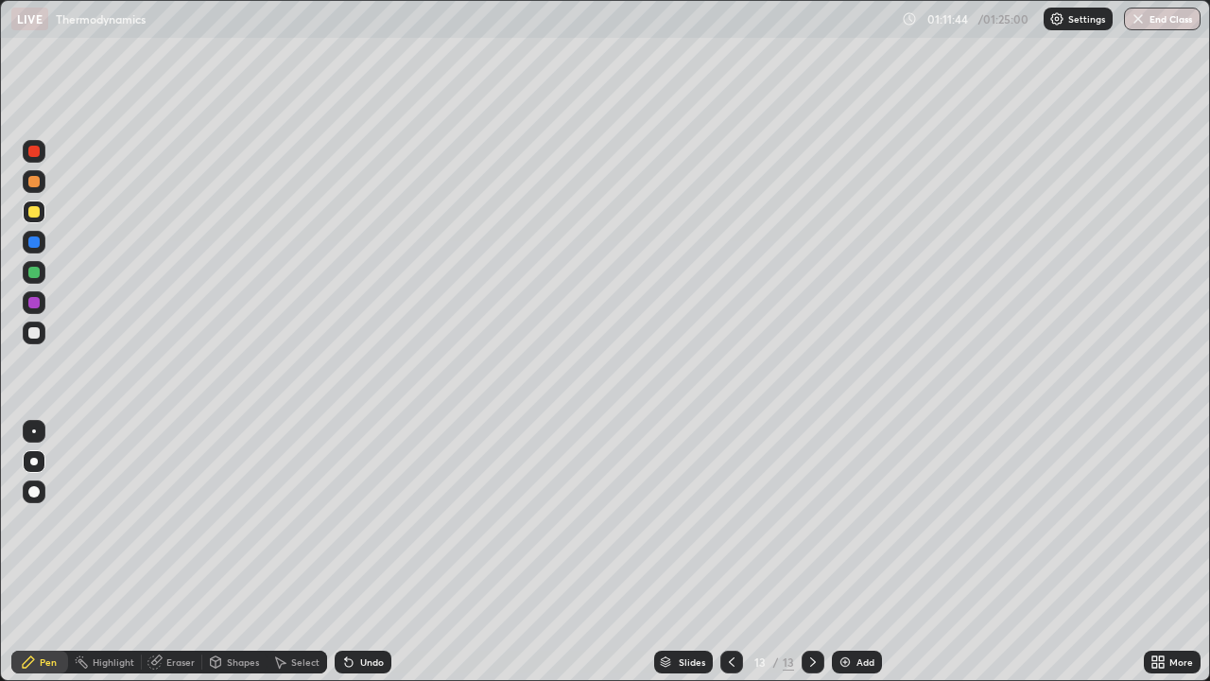
click at [44, 183] on div at bounding box center [34, 181] width 23 height 23
click at [40, 339] on div at bounding box center [34, 332] width 23 height 23
click at [378, 552] on div "Undo" at bounding box center [372, 661] width 24 height 9
click at [373, 552] on div "Undo" at bounding box center [372, 661] width 24 height 9
click at [369, 552] on div "Undo" at bounding box center [372, 661] width 24 height 9
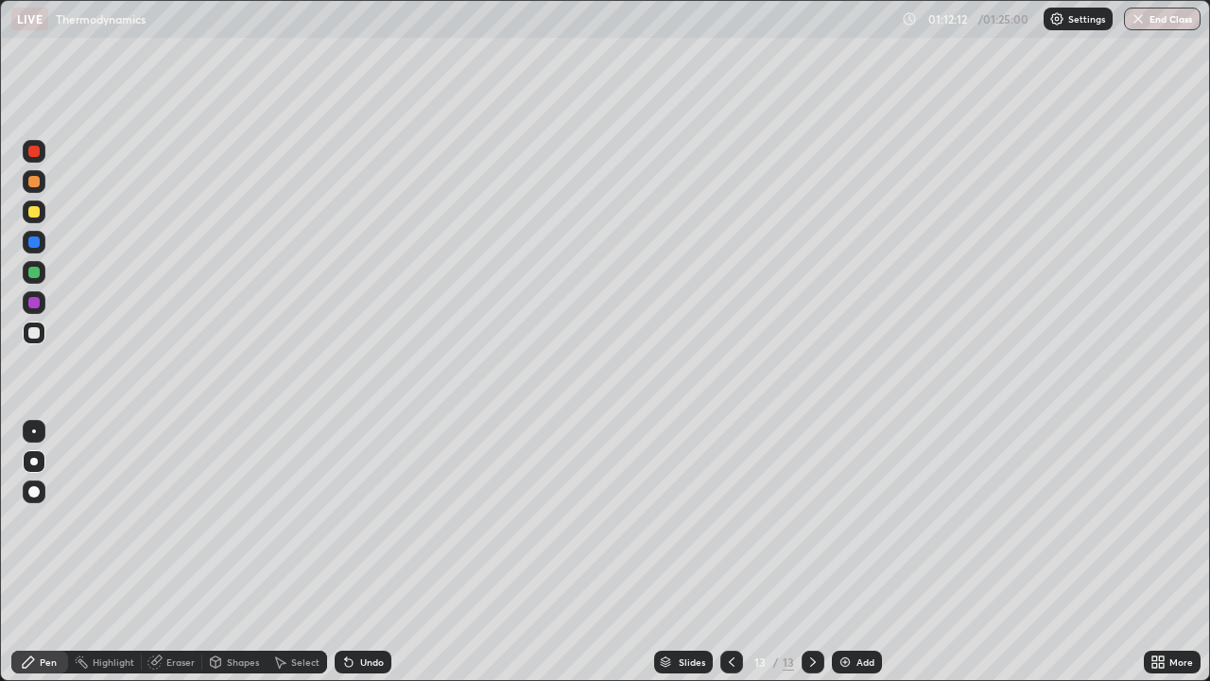
click at [369, 552] on div "Undo" at bounding box center [372, 661] width 24 height 9
click at [876, 552] on div "Add" at bounding box center [857, 661] width 50 height 23
click at [35, 210] on div at bounding box center [33, 211] width 11 height 11
click at [39, 335] on div at bounding box center [33, 332] width 11 height 11
click at [861, 552] on div "Add" at bounding box center [865, 661] width 18 height 9
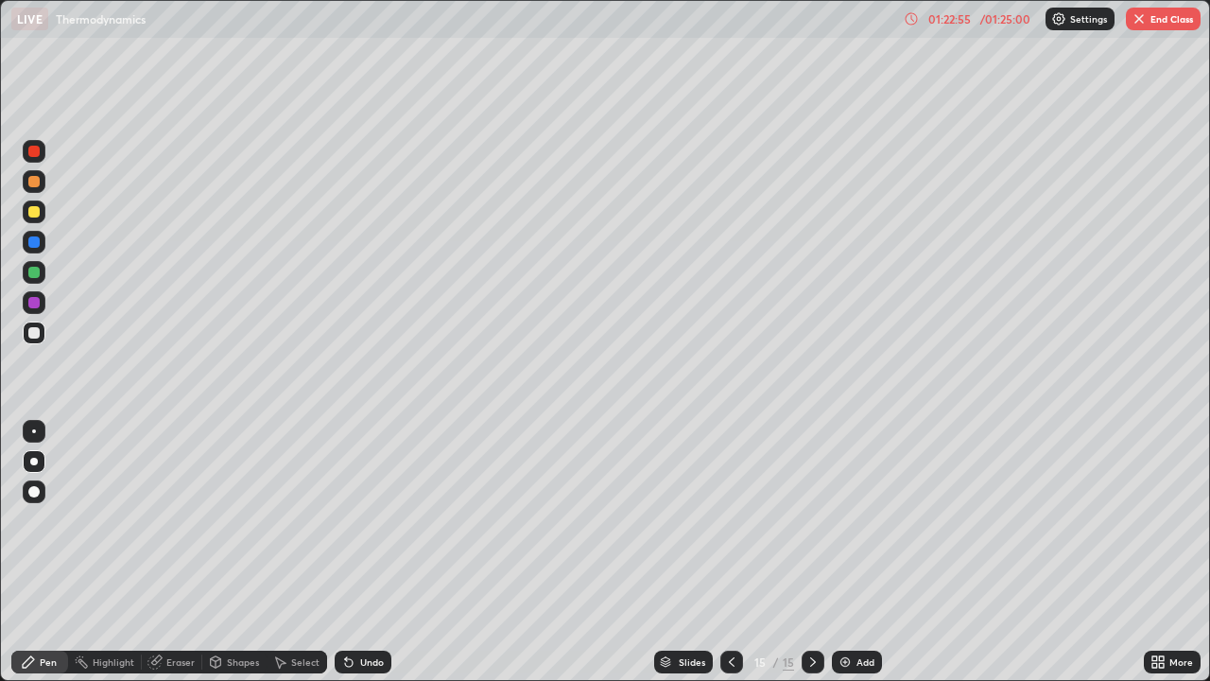
click at [38, 220] on div at bounding box center [34, 211] width 23 height 23
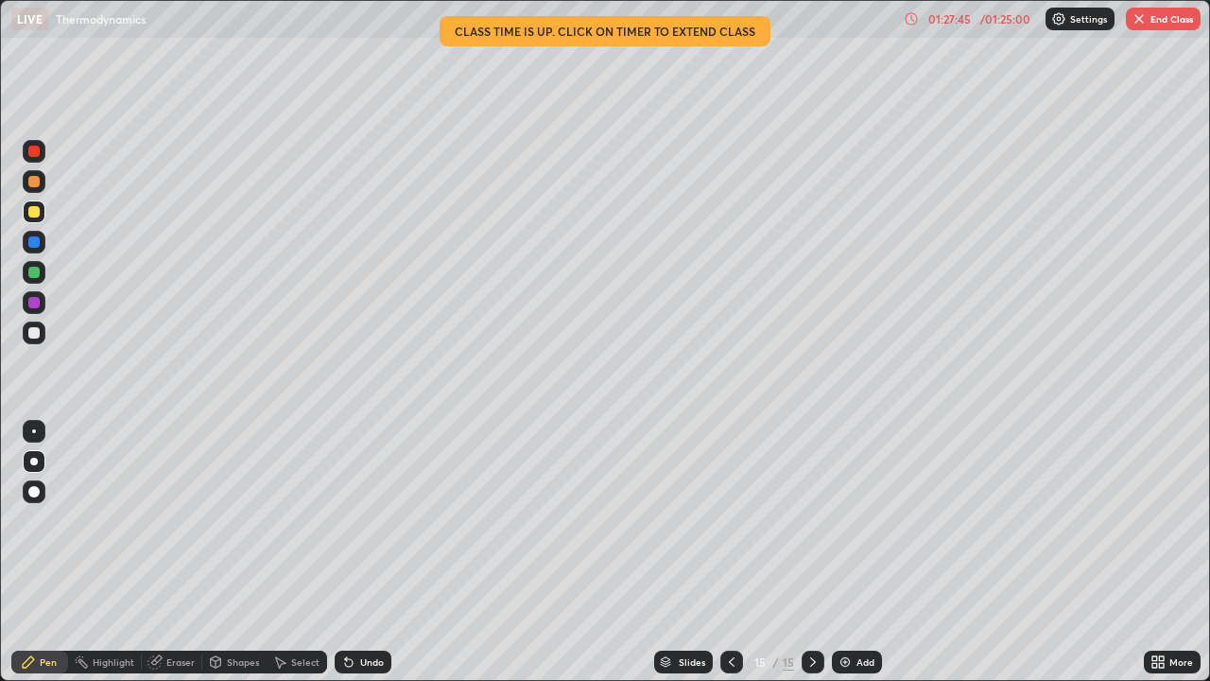
click at [1138, 22] on img "button" at bounding box center [1138, 18] width 15 height 15
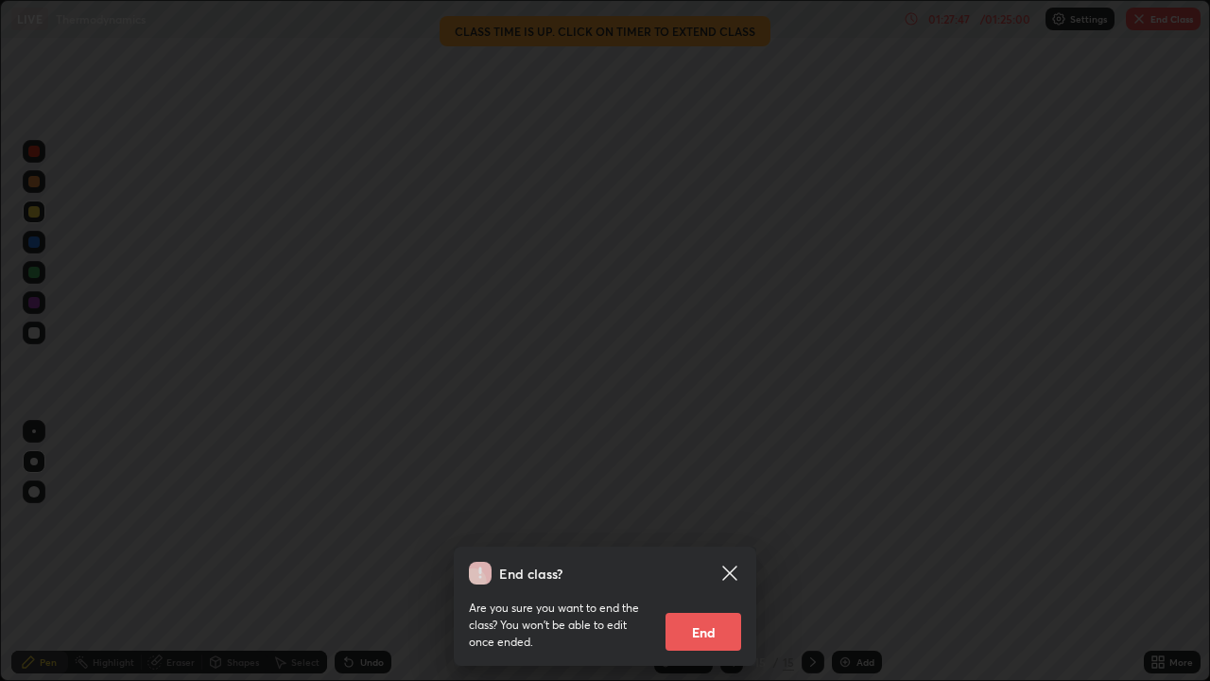
click at [678, 552] on button "End" at bounding box center [703, 632] width 76 height 38
click at [683, 552] on div "End class? Are you sure you want to end the class? You won’t be able to edit on…" at bounding box center [605, 340] width 1210 height 681
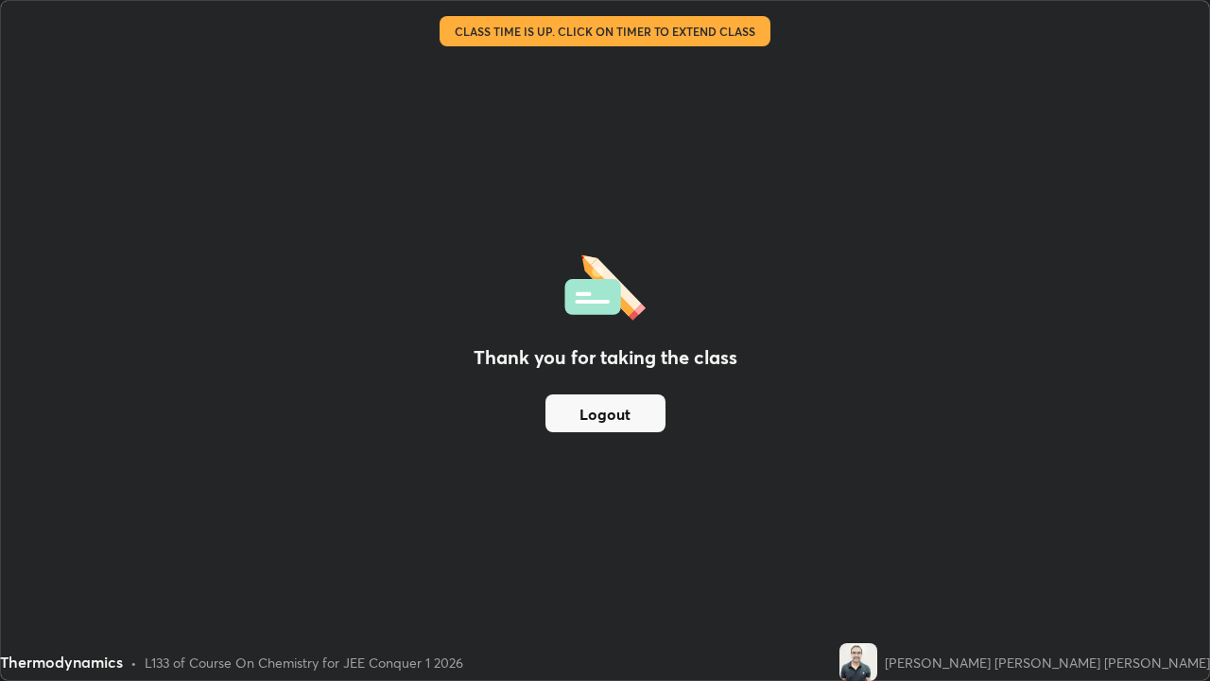
click at [638, 424] on button "Logout" at bounding box center [605, 413] width 120 height 38
click at [640, 420] on button "Logout" at bounding box center [605, 413] width 120 height 38
